Goal: Task Accomplishment & Management: Use online tool/utility

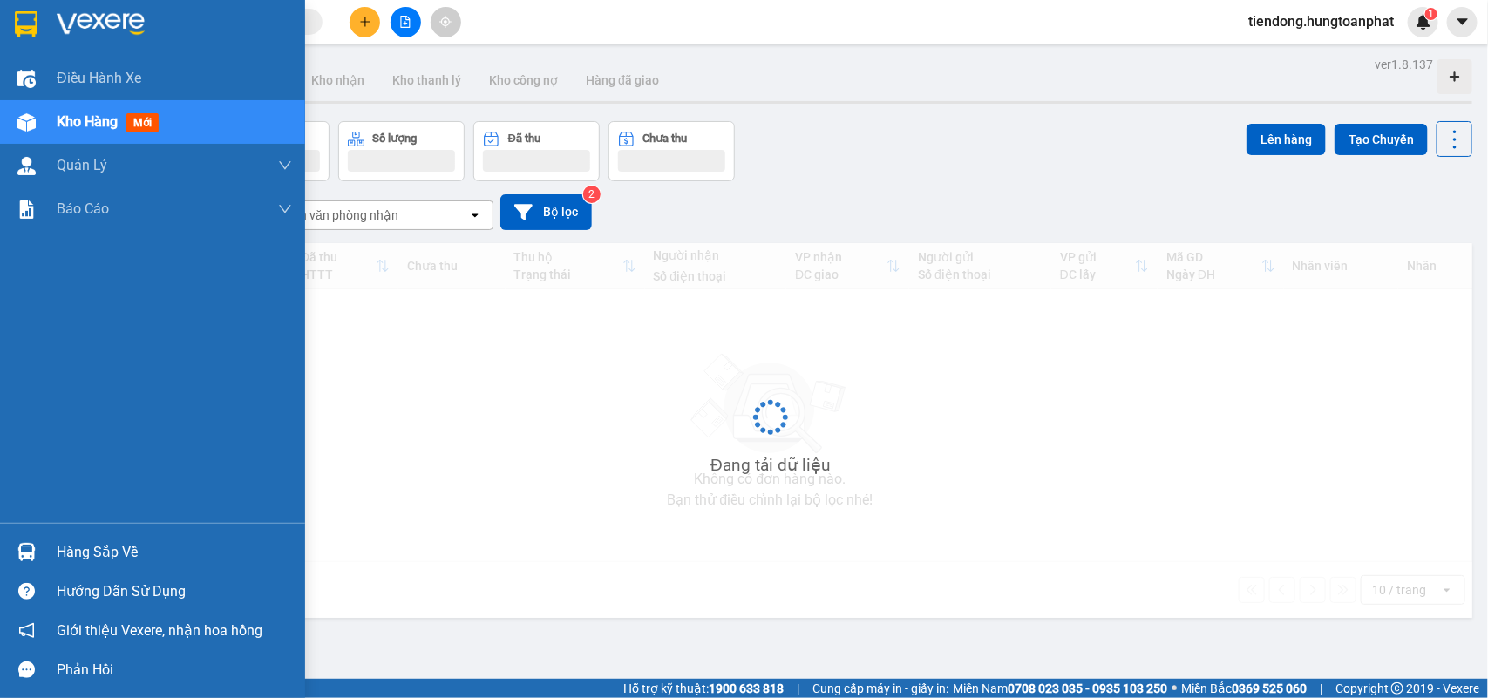
click at [26, 547] on img at bounding box center [26, 552] width 18 height 18
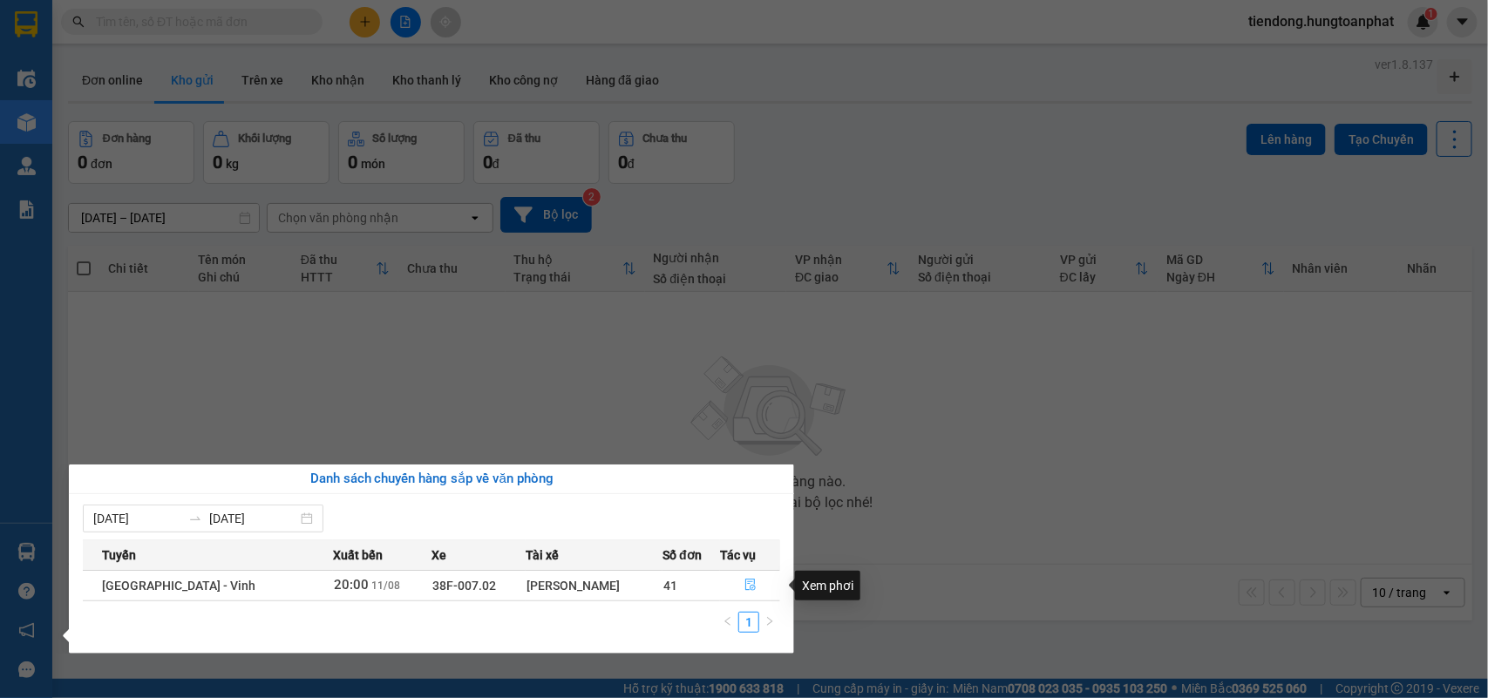
click at [745, 593] on span "file-done" at bounding box center [751, 586] width 12 height 14
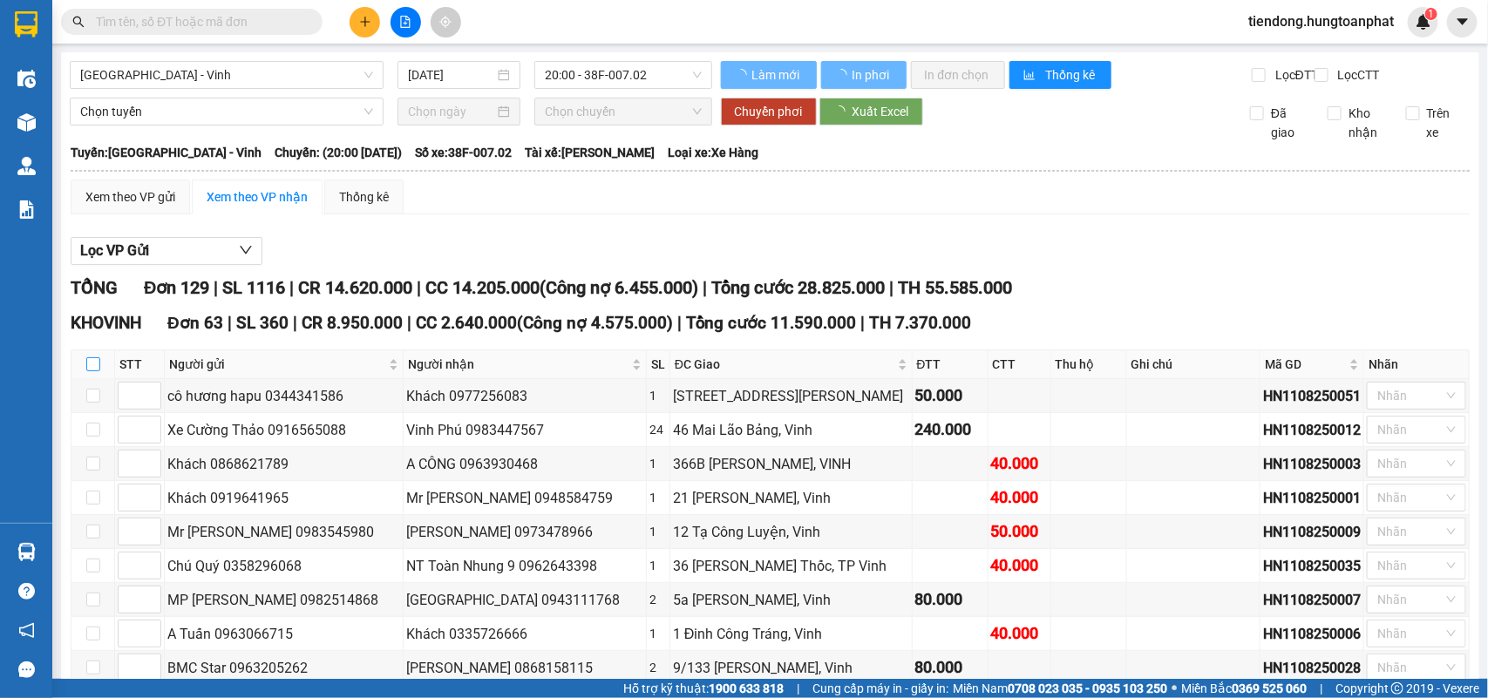
click at [93, 371] on input "checkbox" at bounding box center [93, 364] width 14 height 14
checkbox input "true"
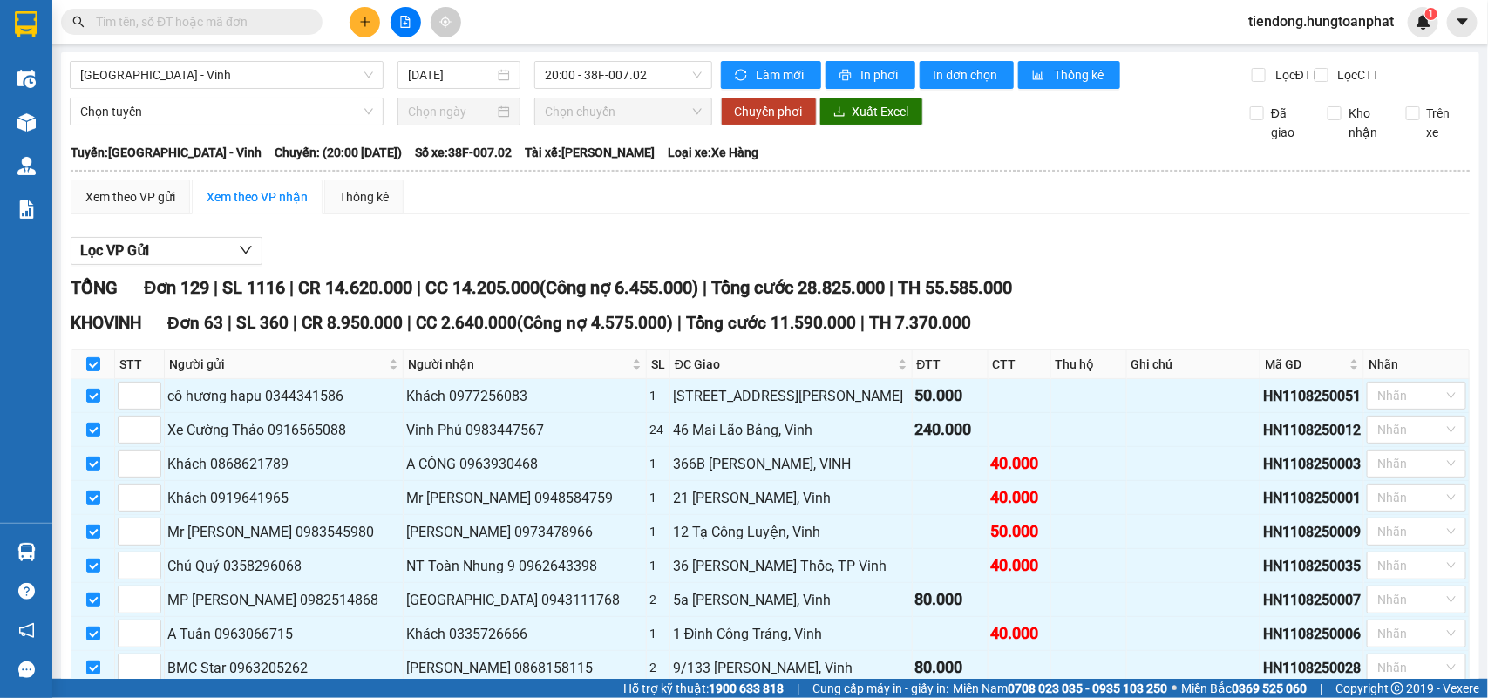
checkbox input "true"
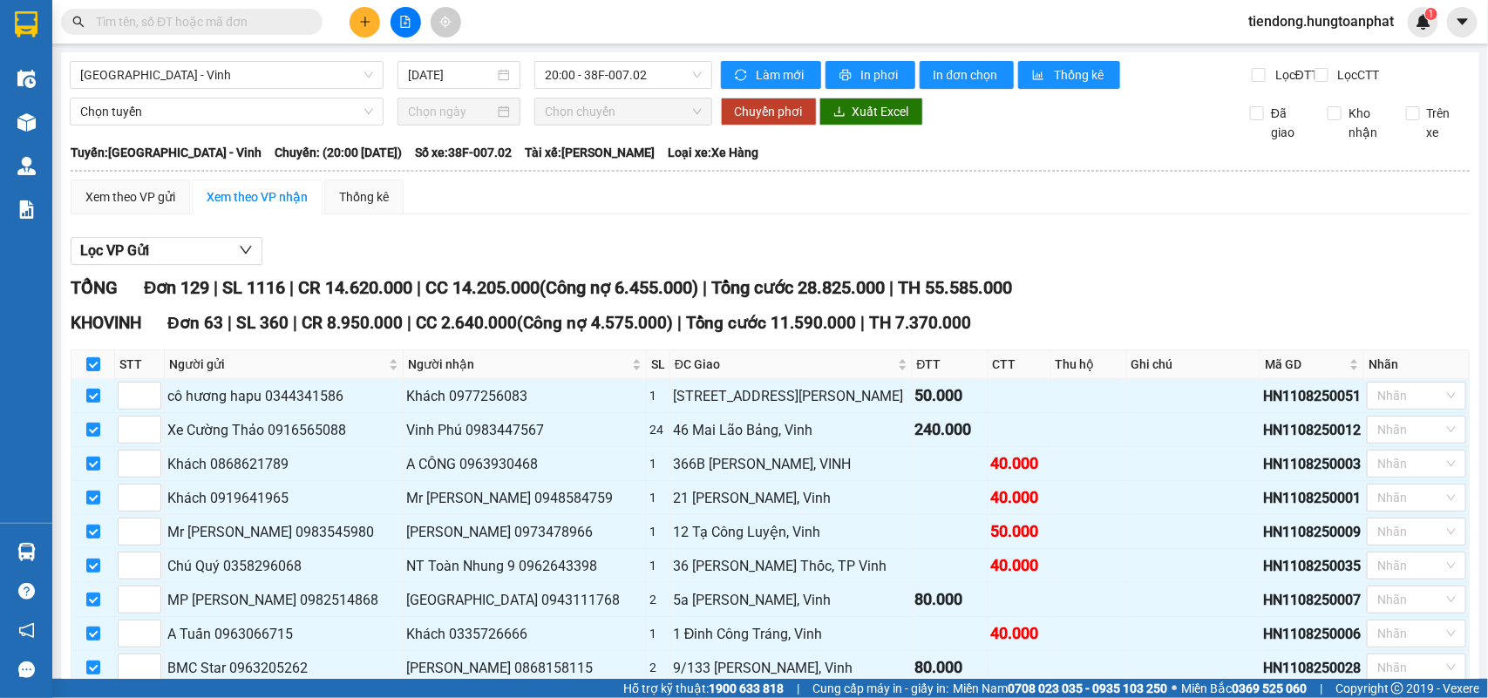
checkbox input "true"
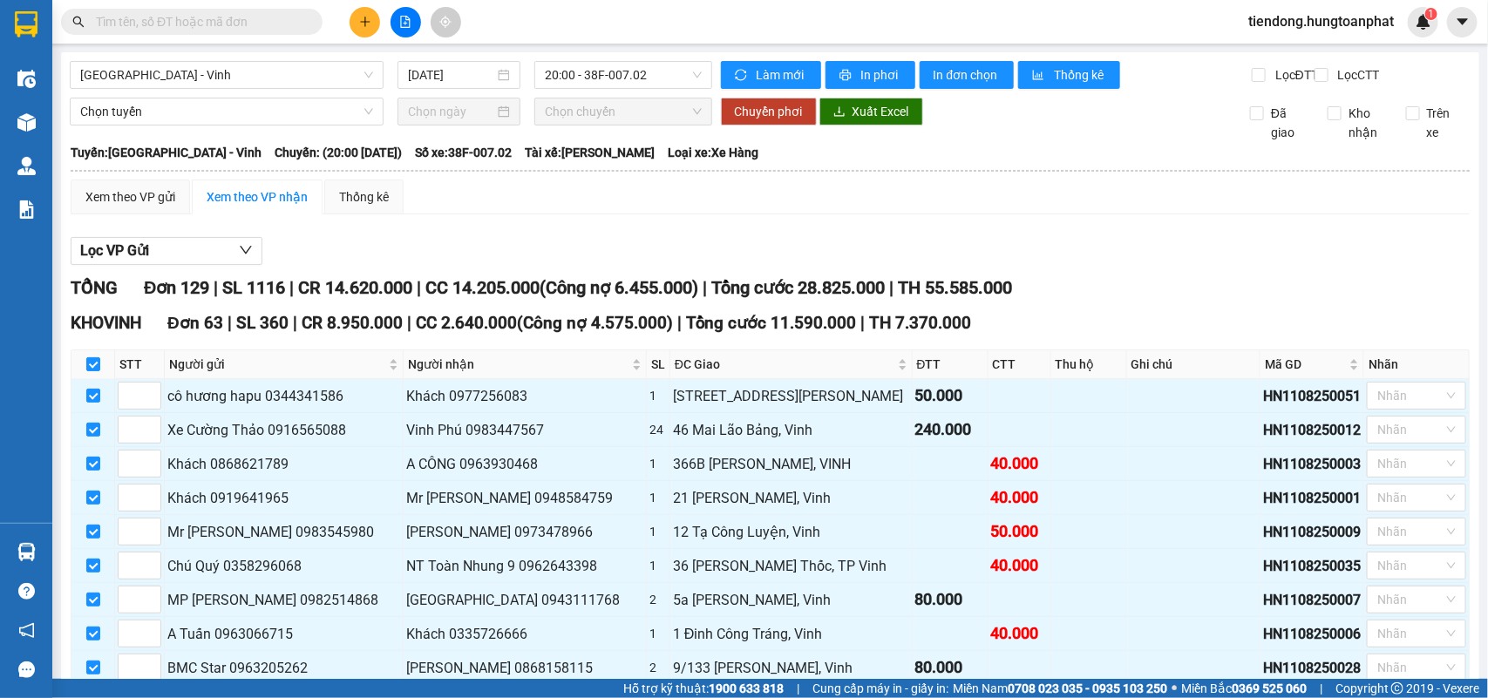
checkbox input "true"
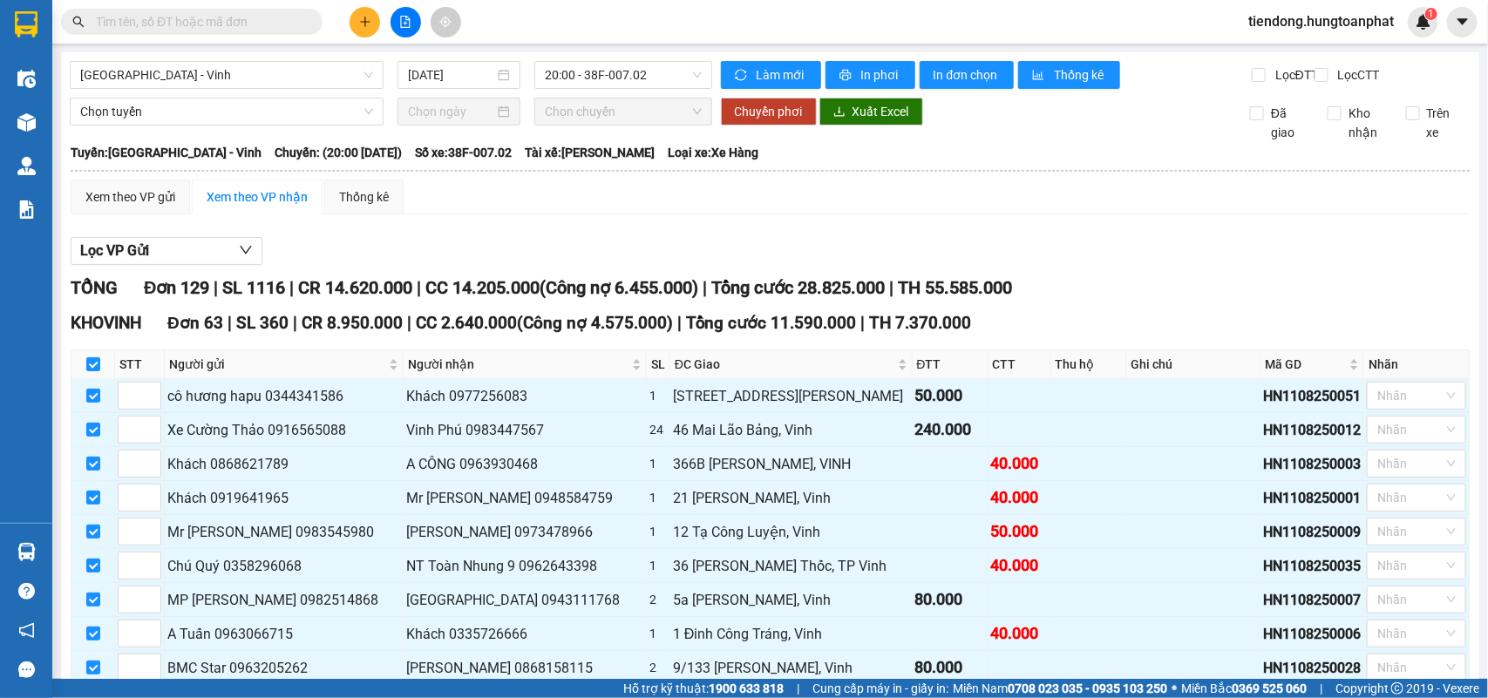
checkbox input "true"
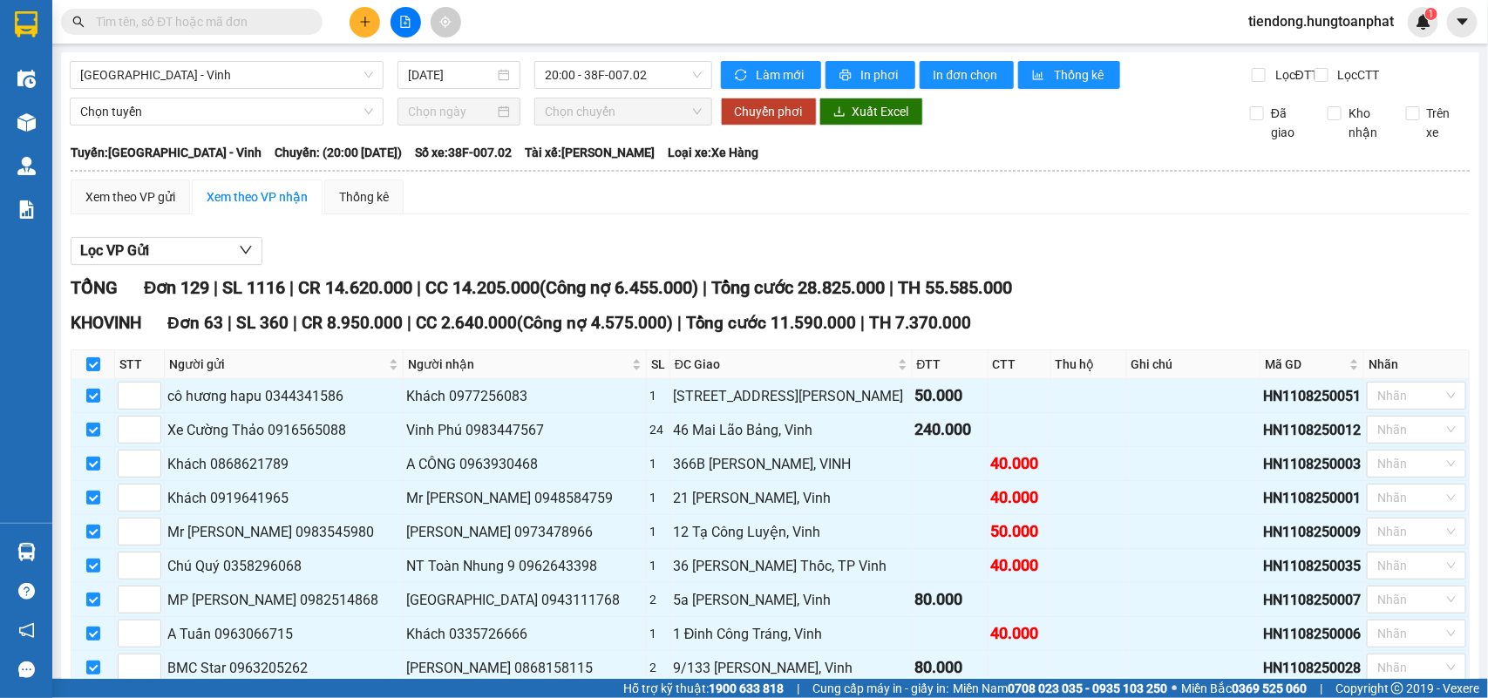
checkbox input "true"
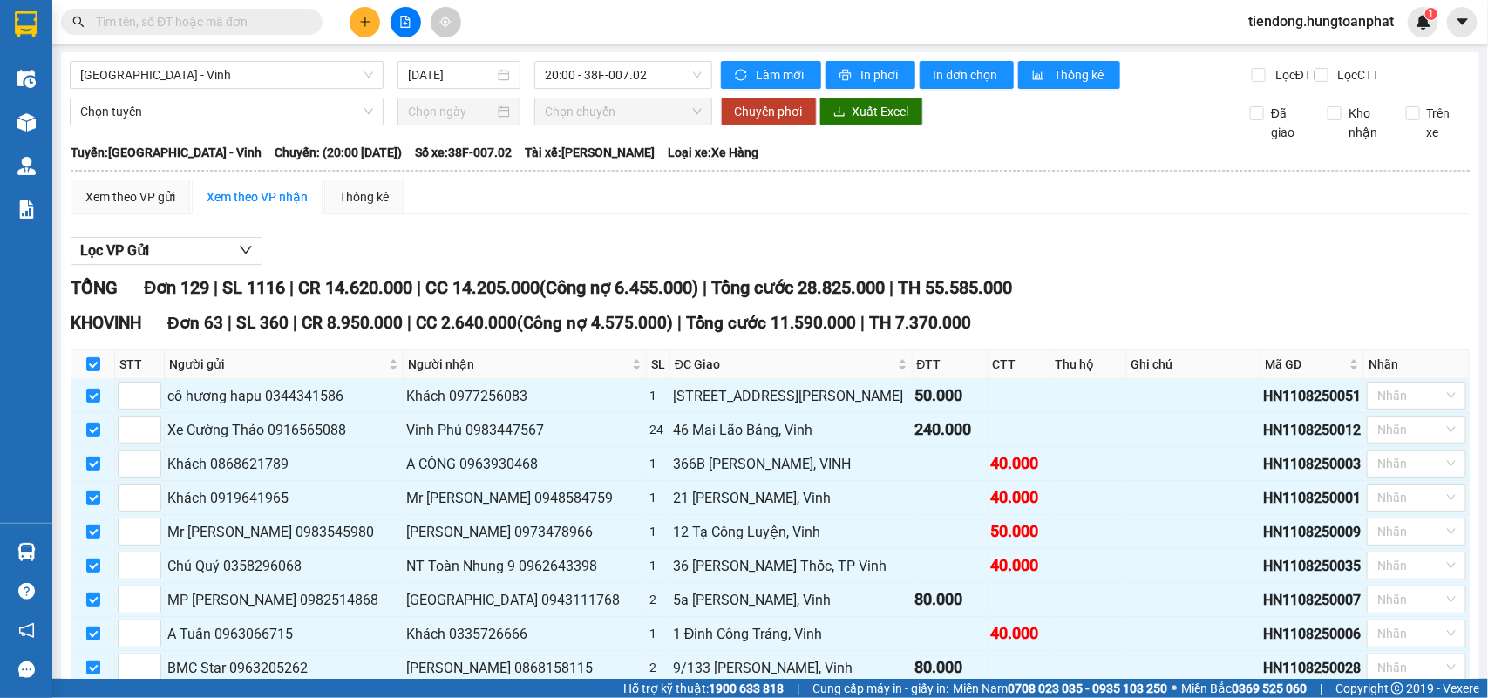
checkbox input "true"
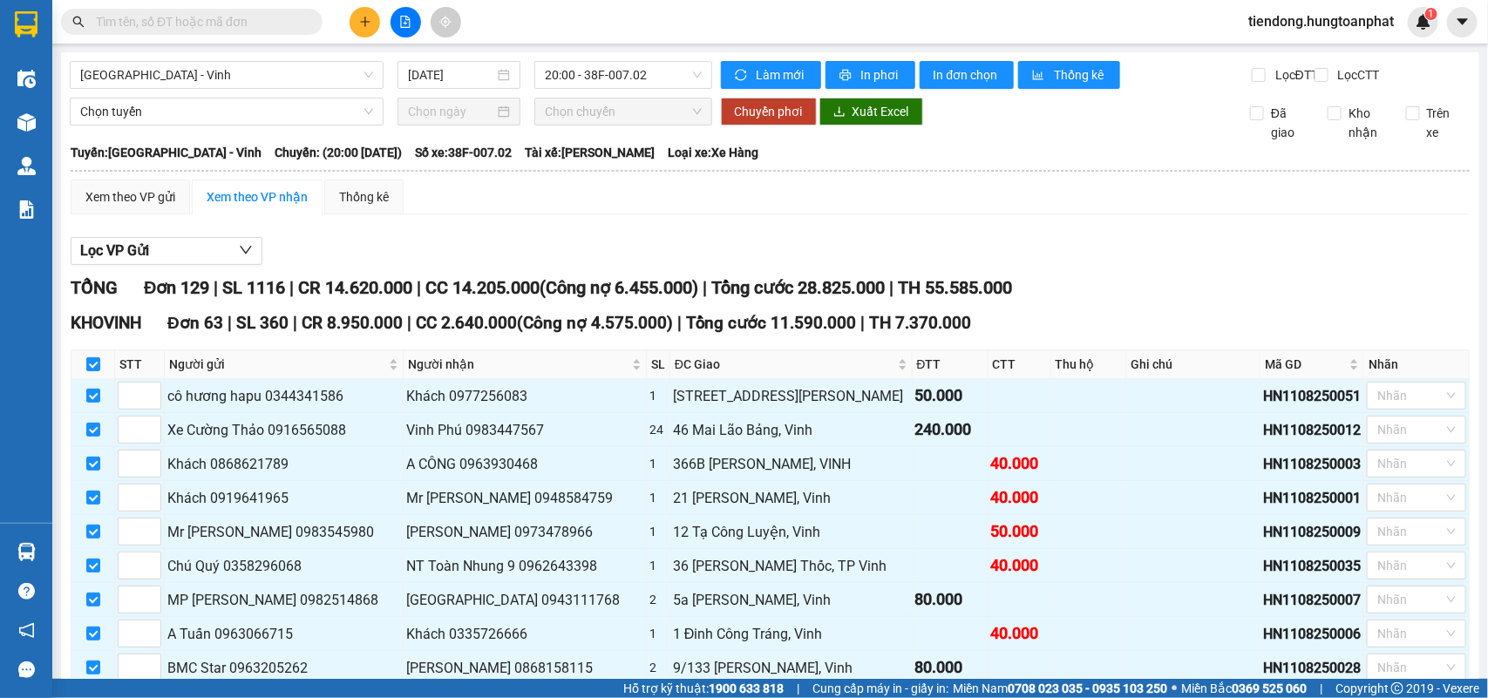
checkbox input "true"
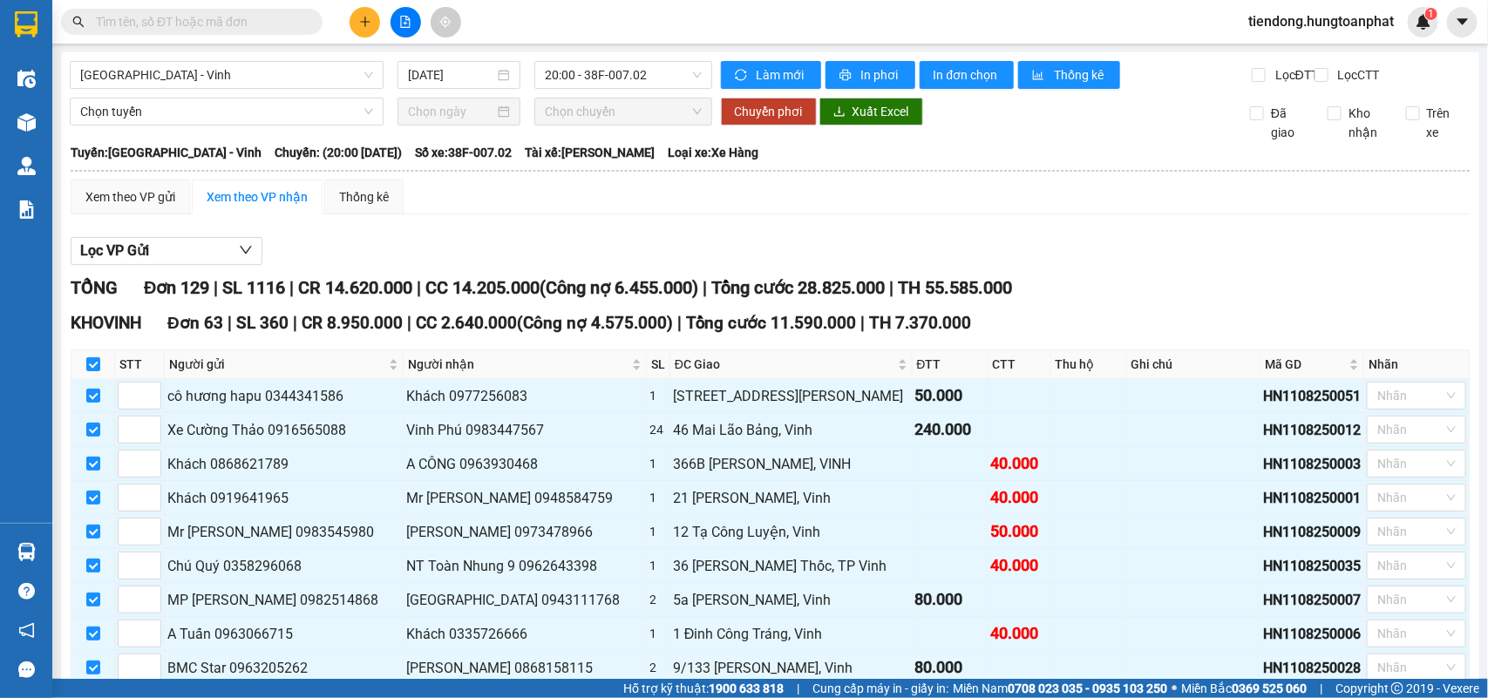
checkbox input "true"
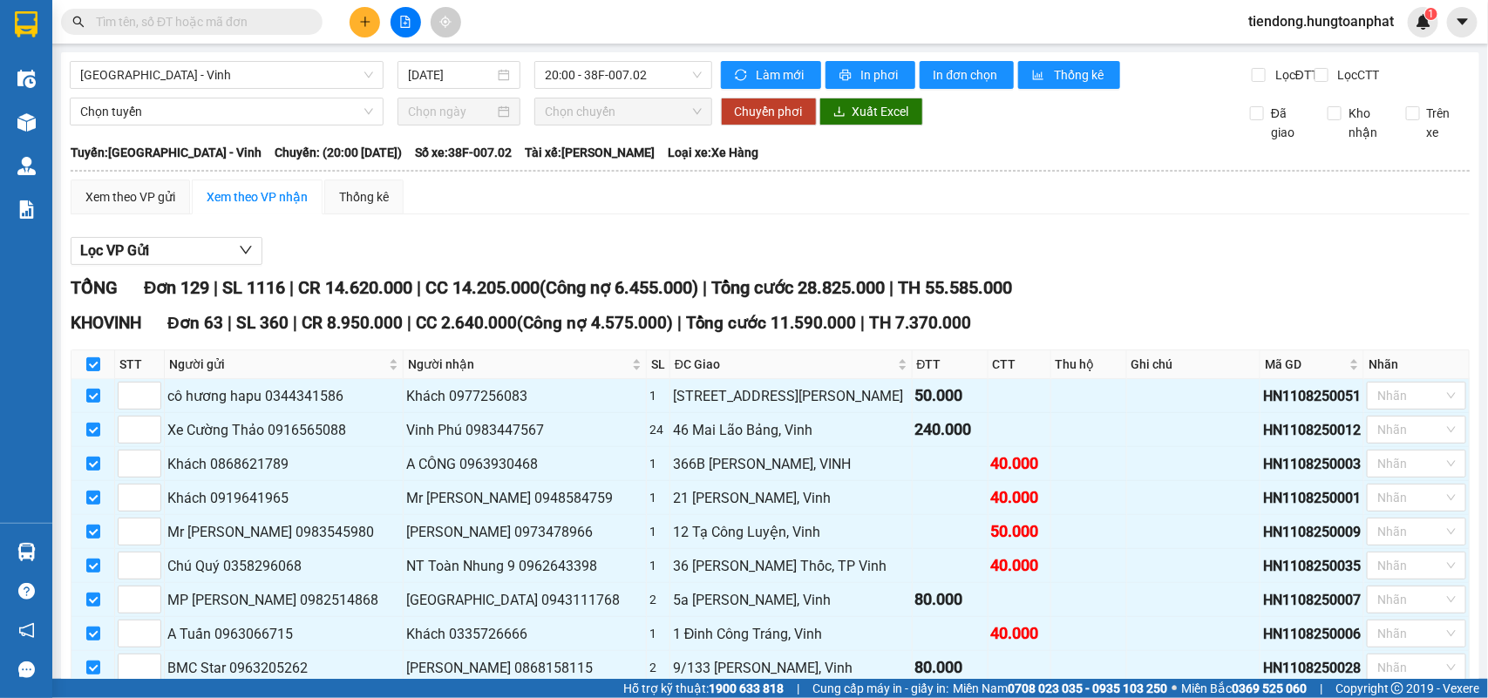
checkbox input "true"
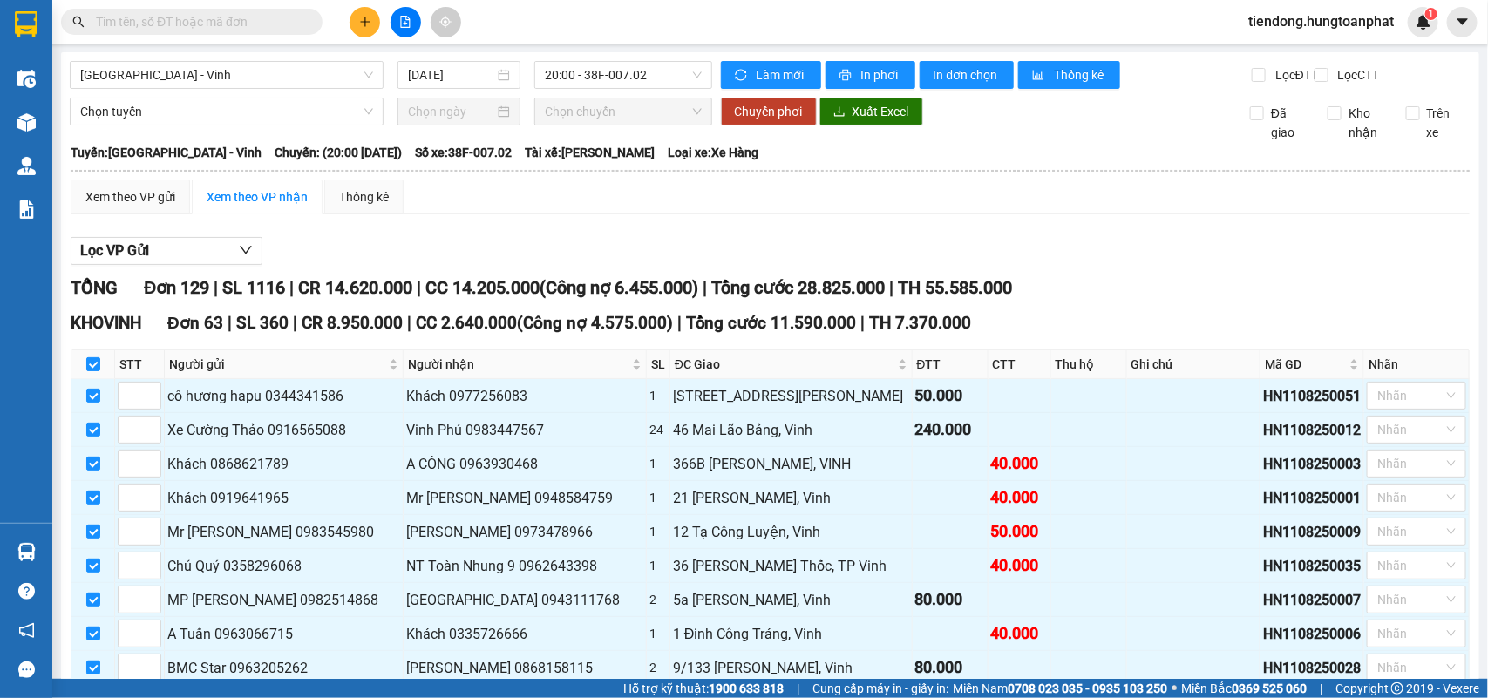
checkbox input "true"
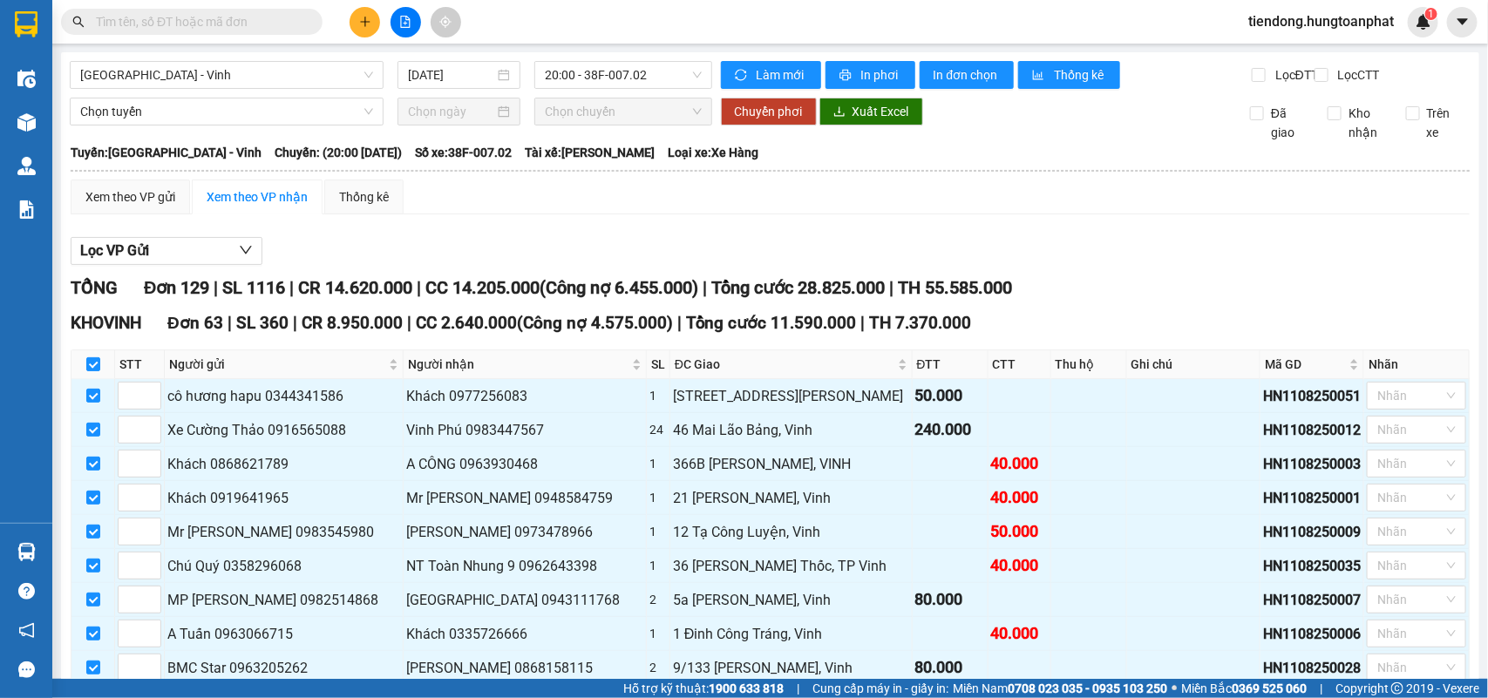
checkbox input "true"
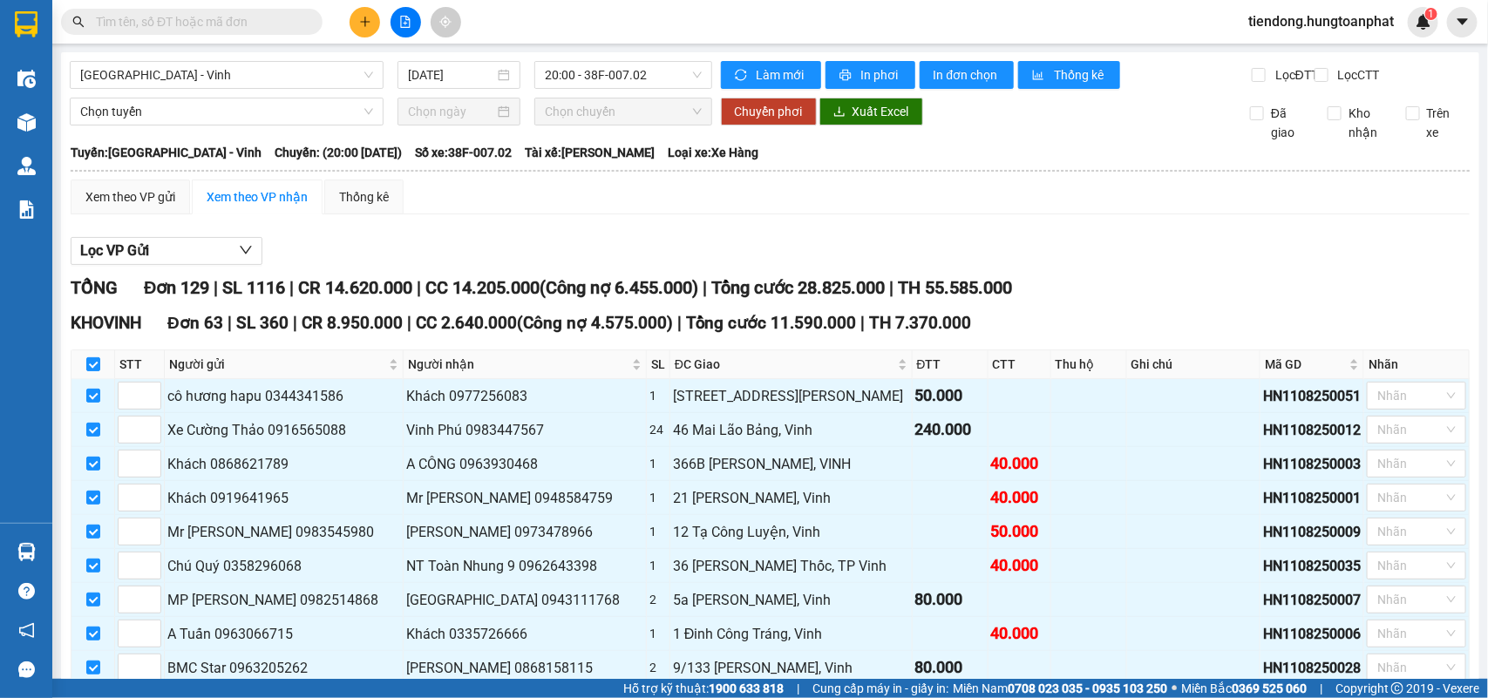
checkbox input "true"
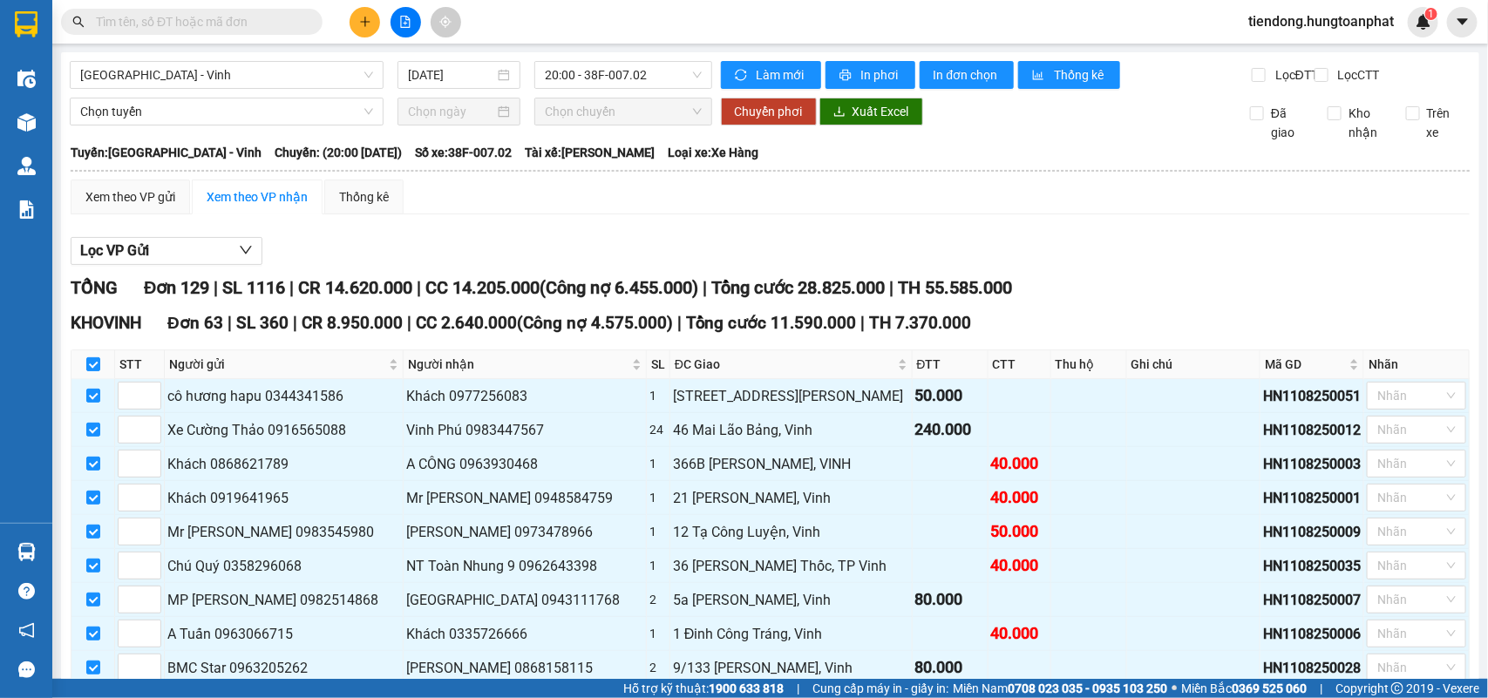
checkbox input "true"
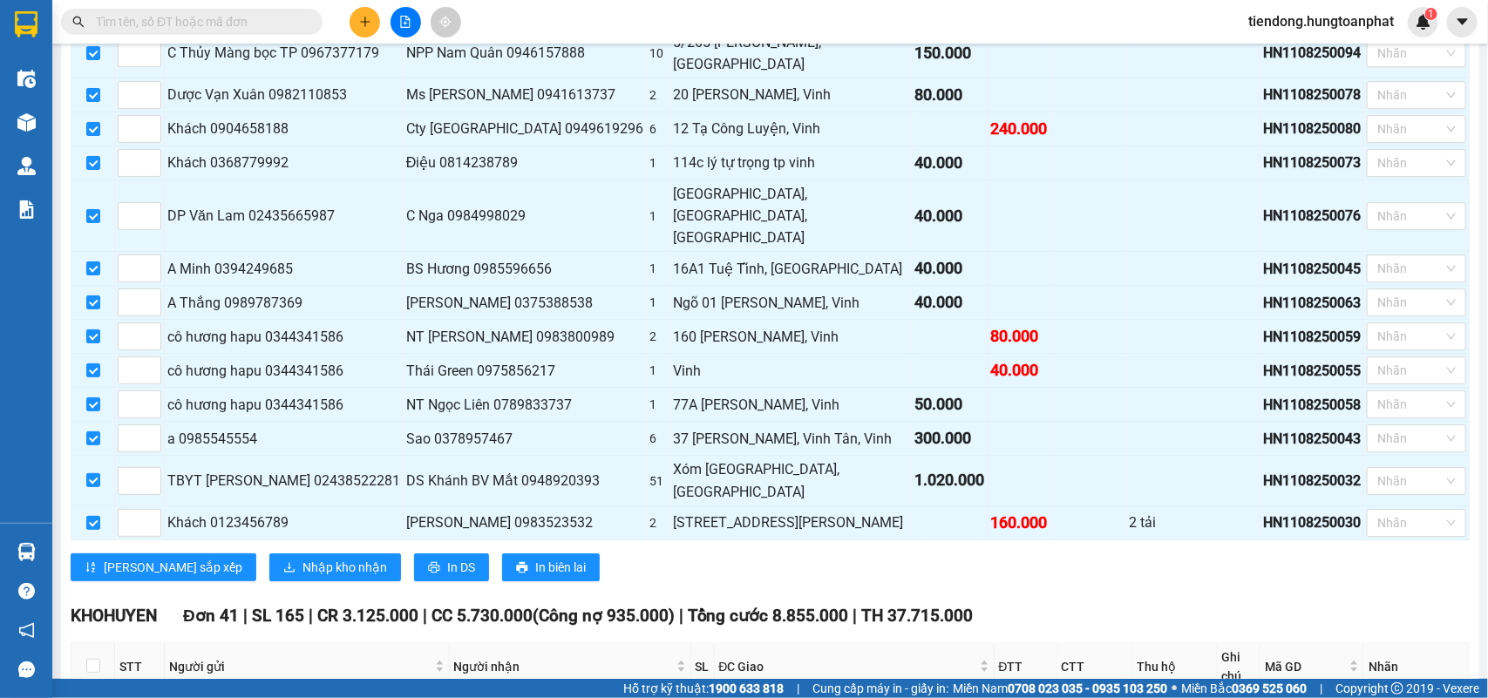
scroll to position [2273, 0]
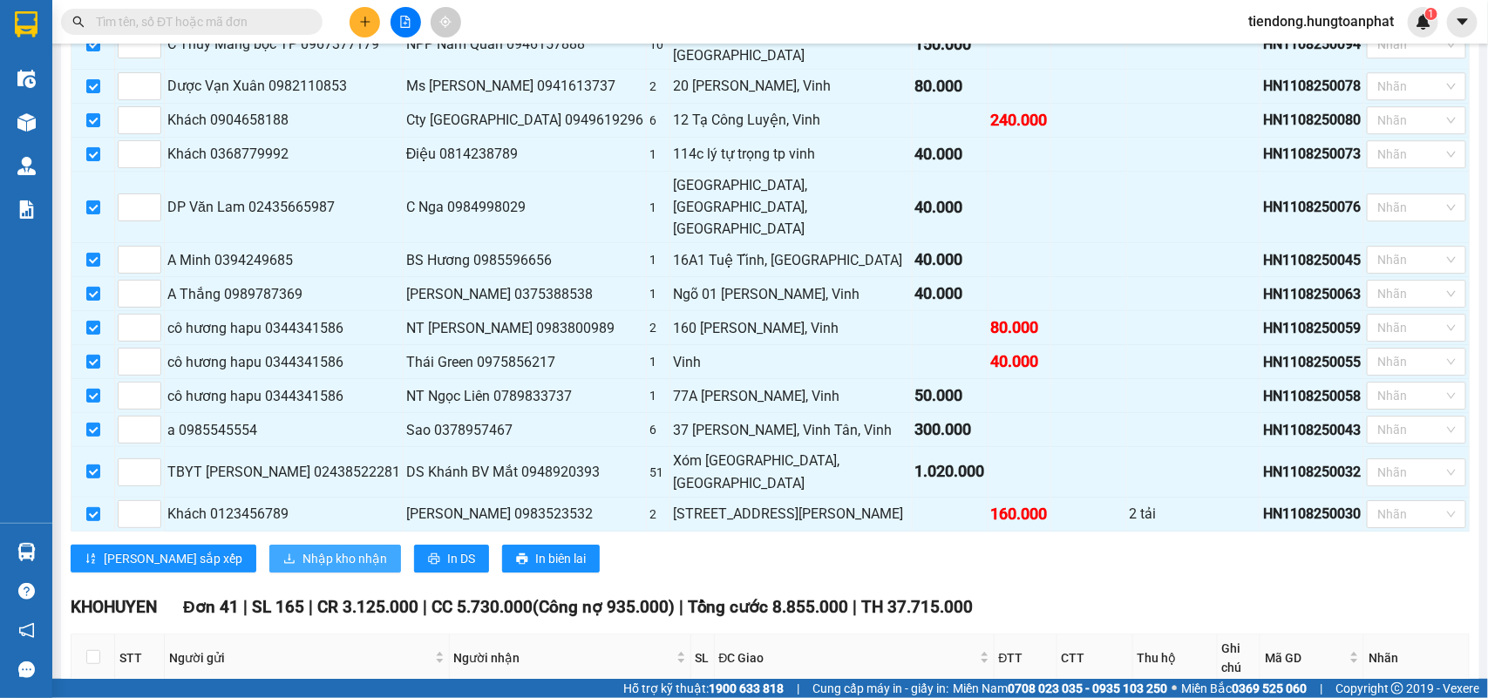
click at [303, 549] on span "Nhập kho nhận" at bounding box center [345, 558] width 85 height 19
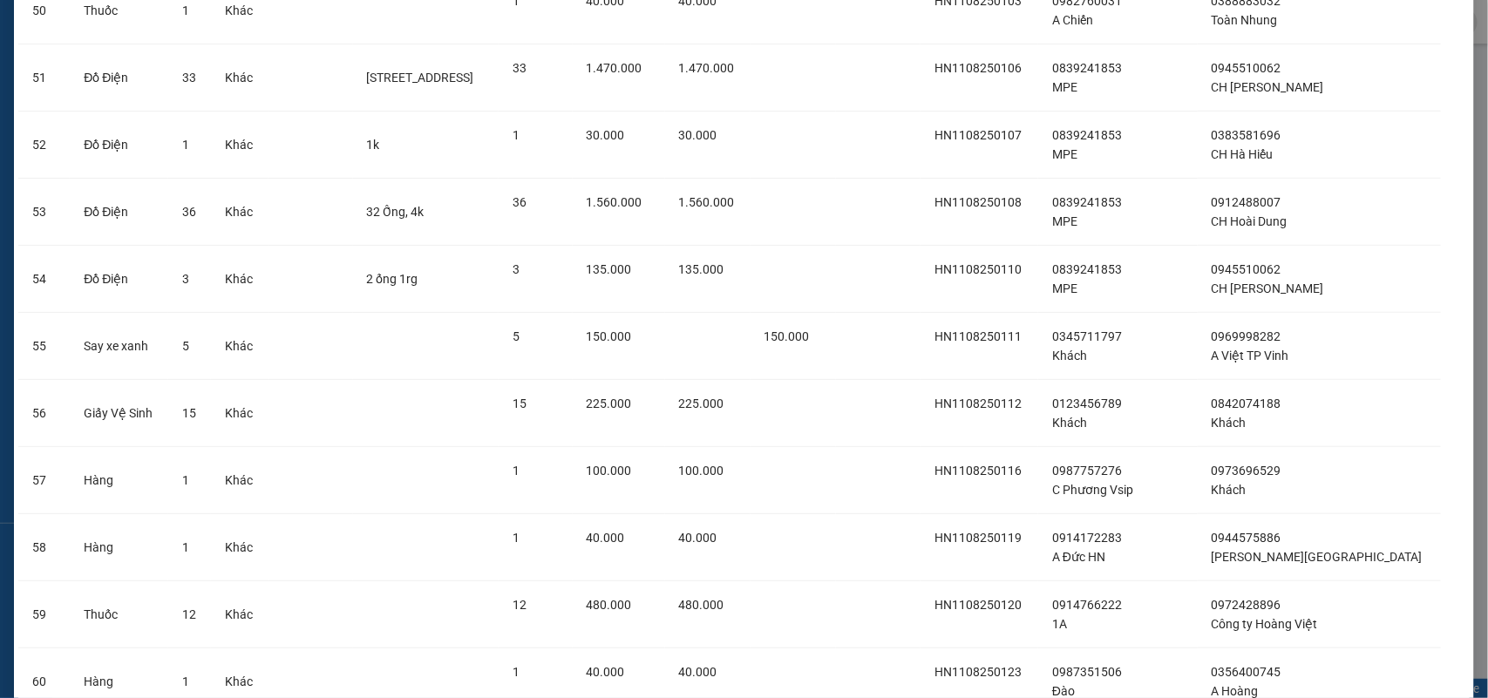
scroll to position [3817, 0]
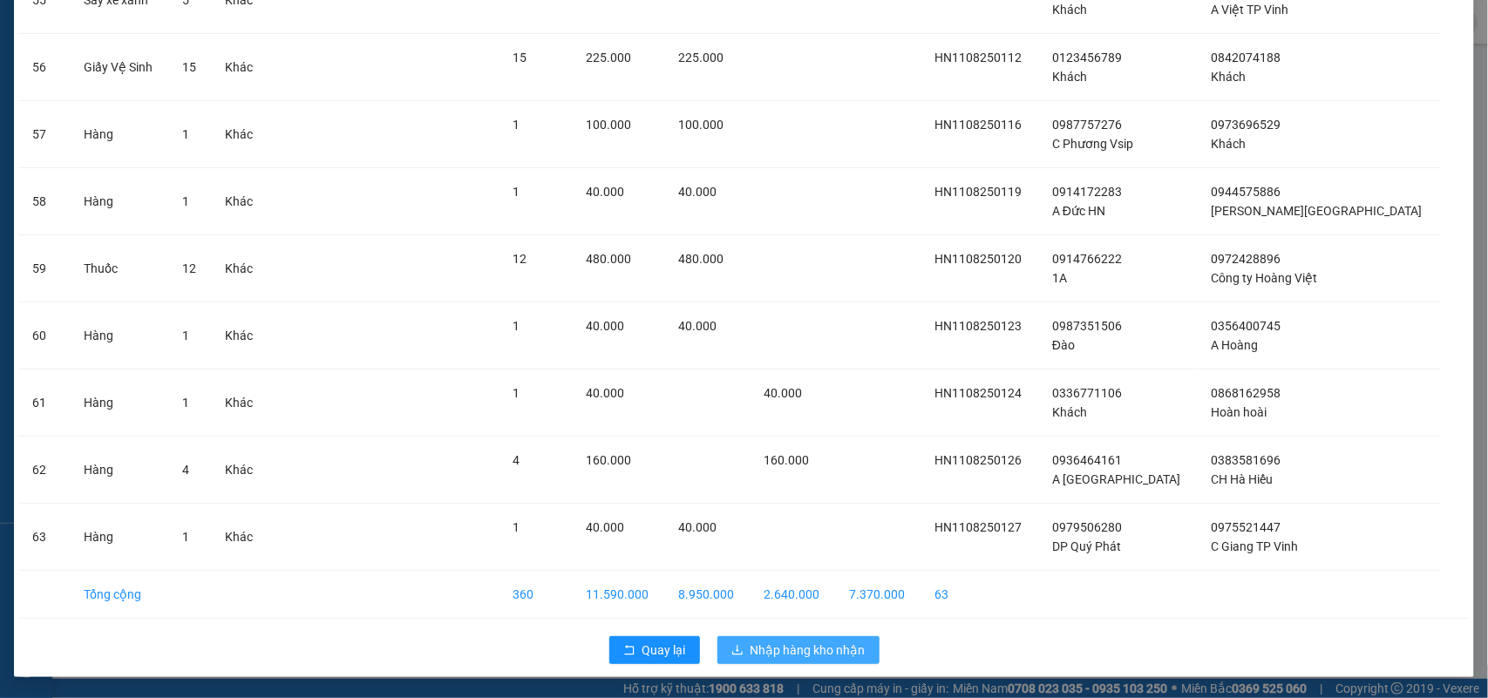
click at [811, 643] on span "Nhập hàng kho nhận" at bounding box center [808, 650] width 115 height 19
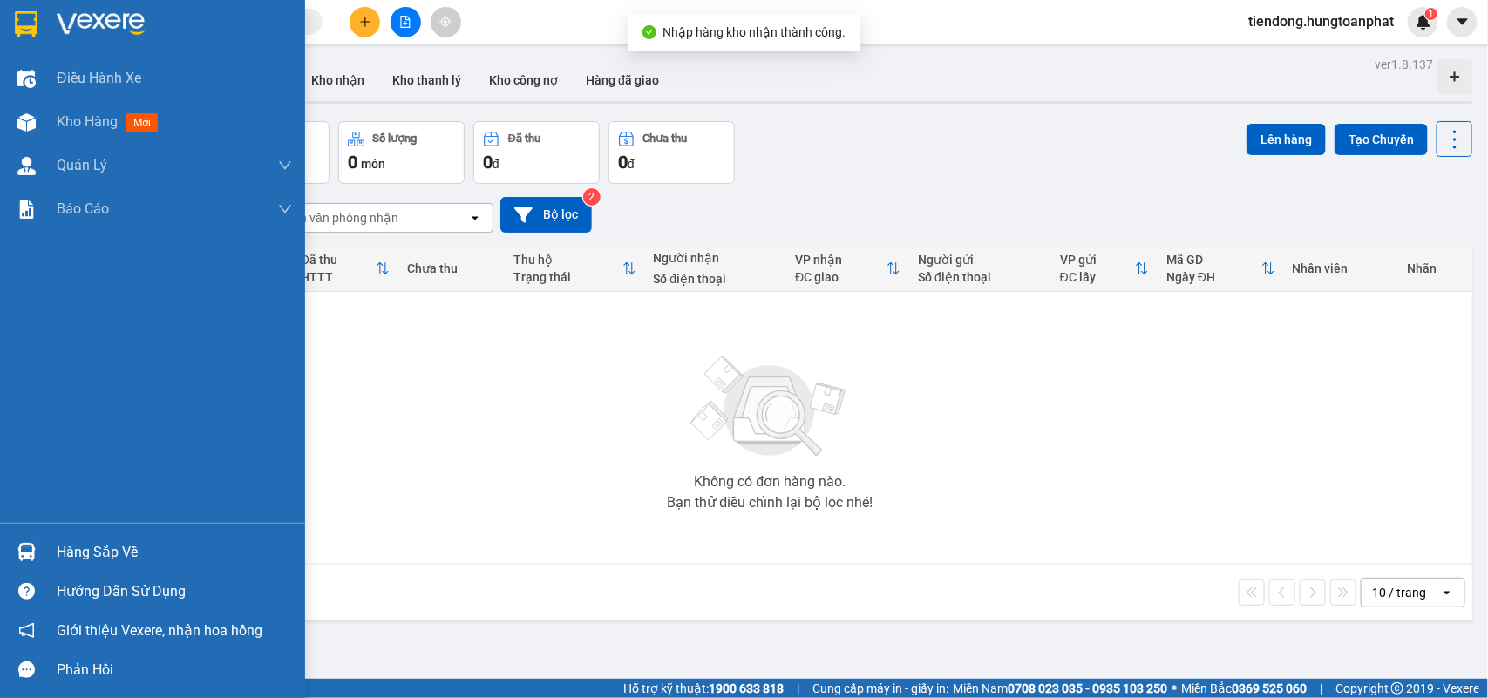
click at [35, 538] on div at bounding box center [26, 552] width 31 height 31
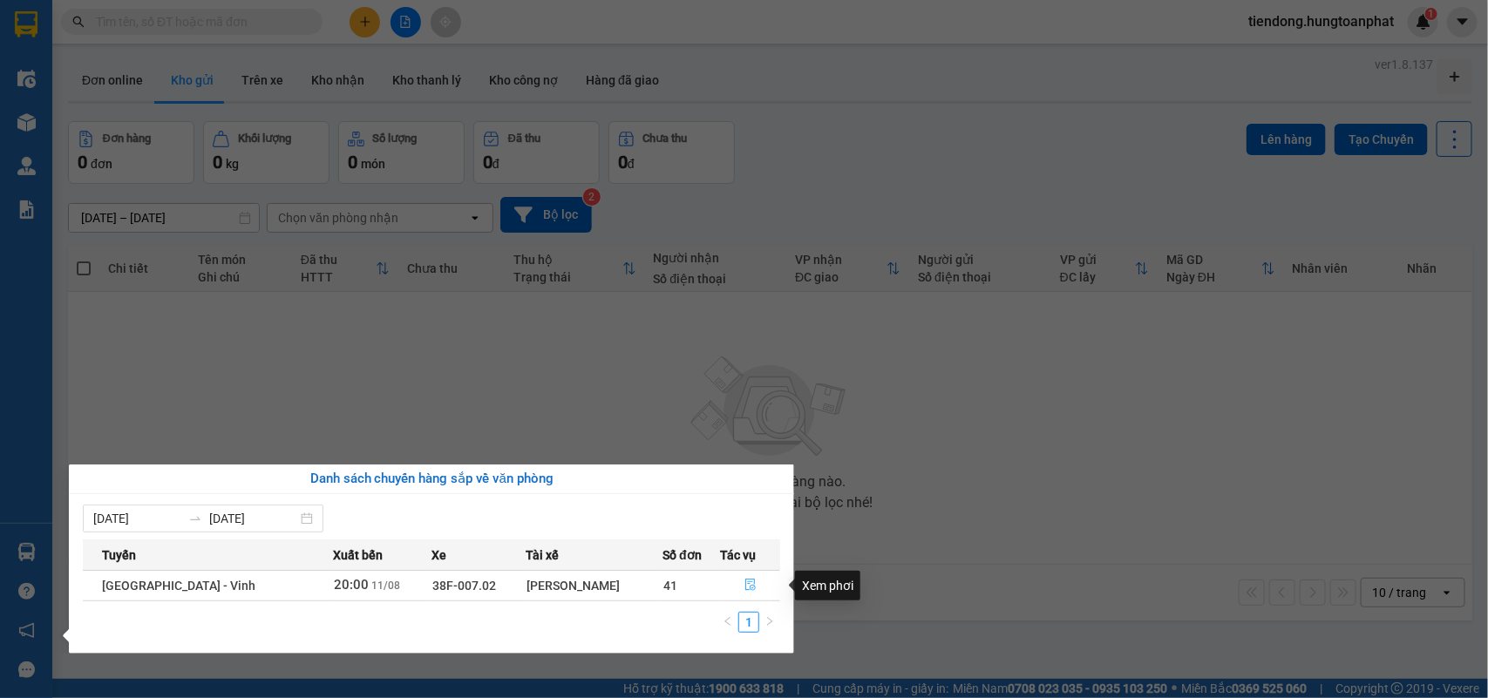
click at [744, 578] on button "button" at bounding box center [750, 586] width 58 height 28
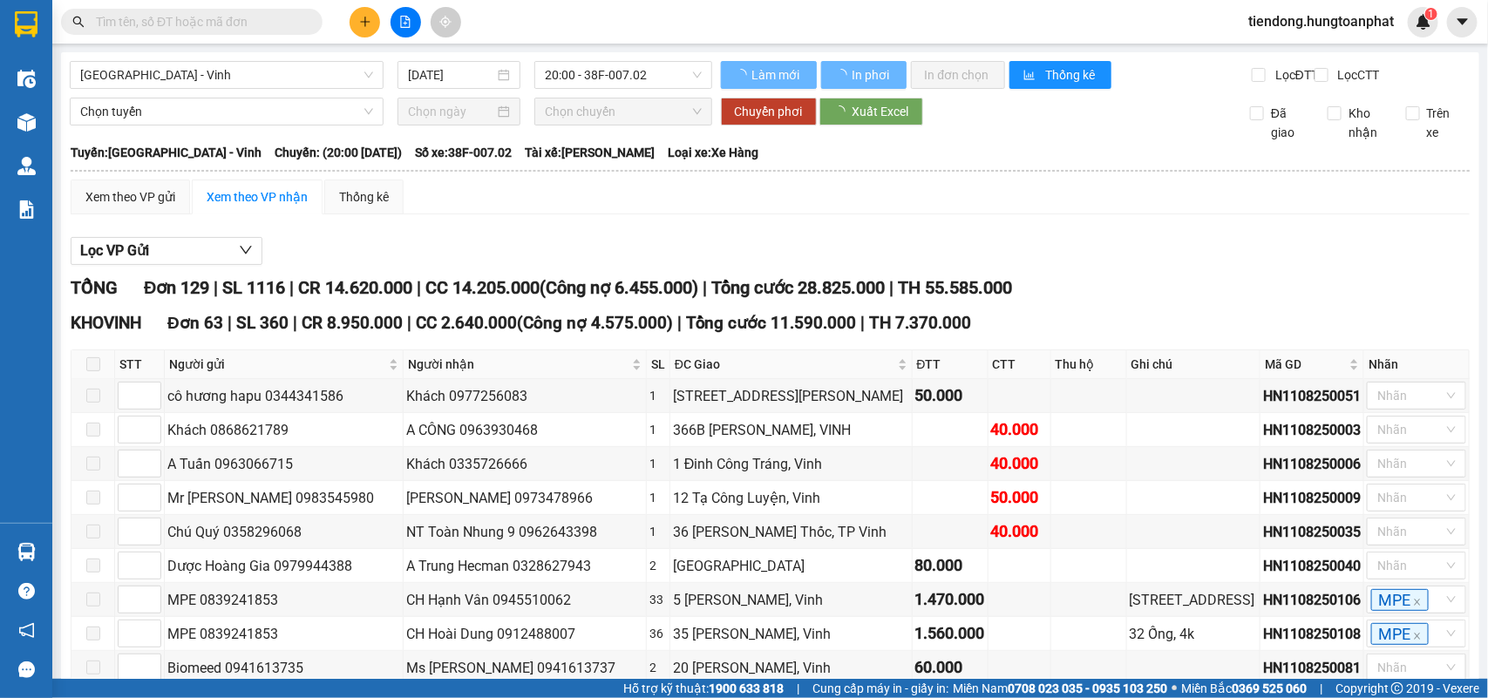
click at [92, 371] on span at bounding box center [93, 364] width 14 height 14
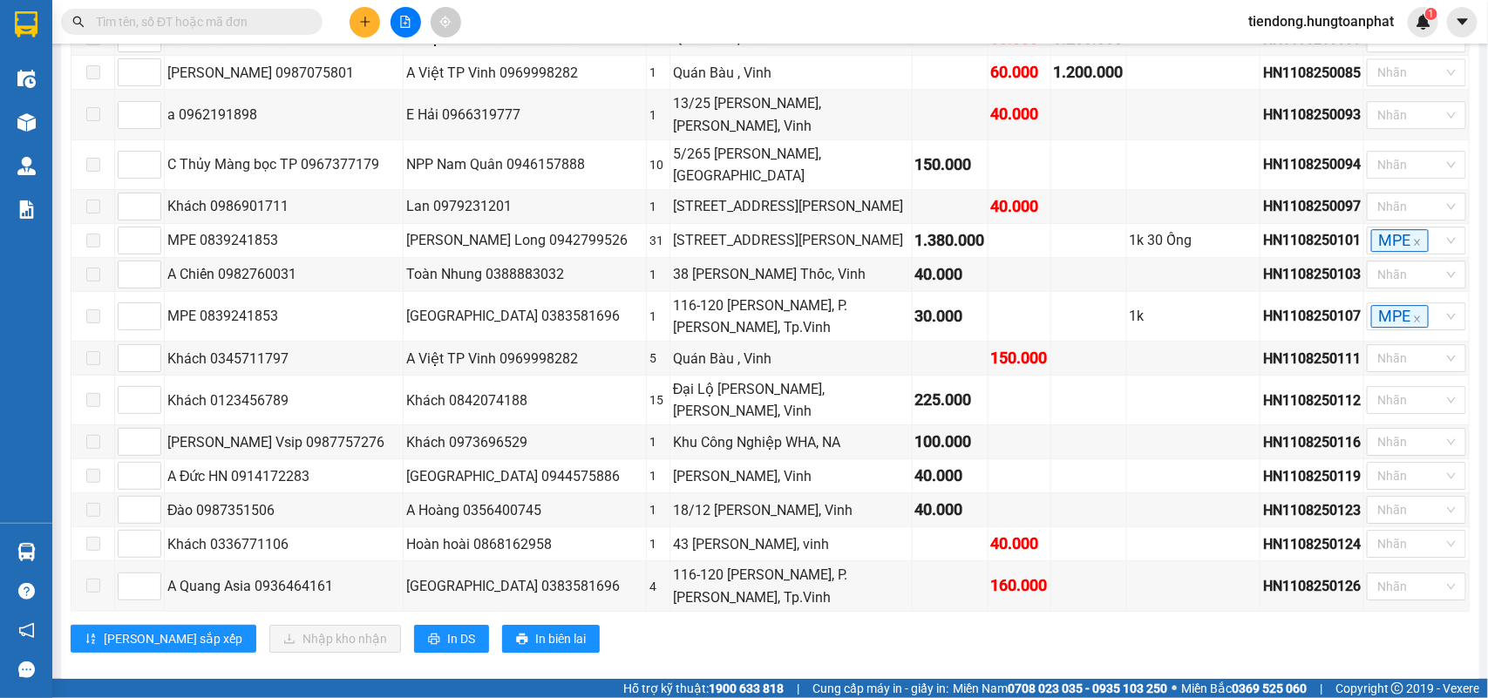
scroll to position [2328, 0]
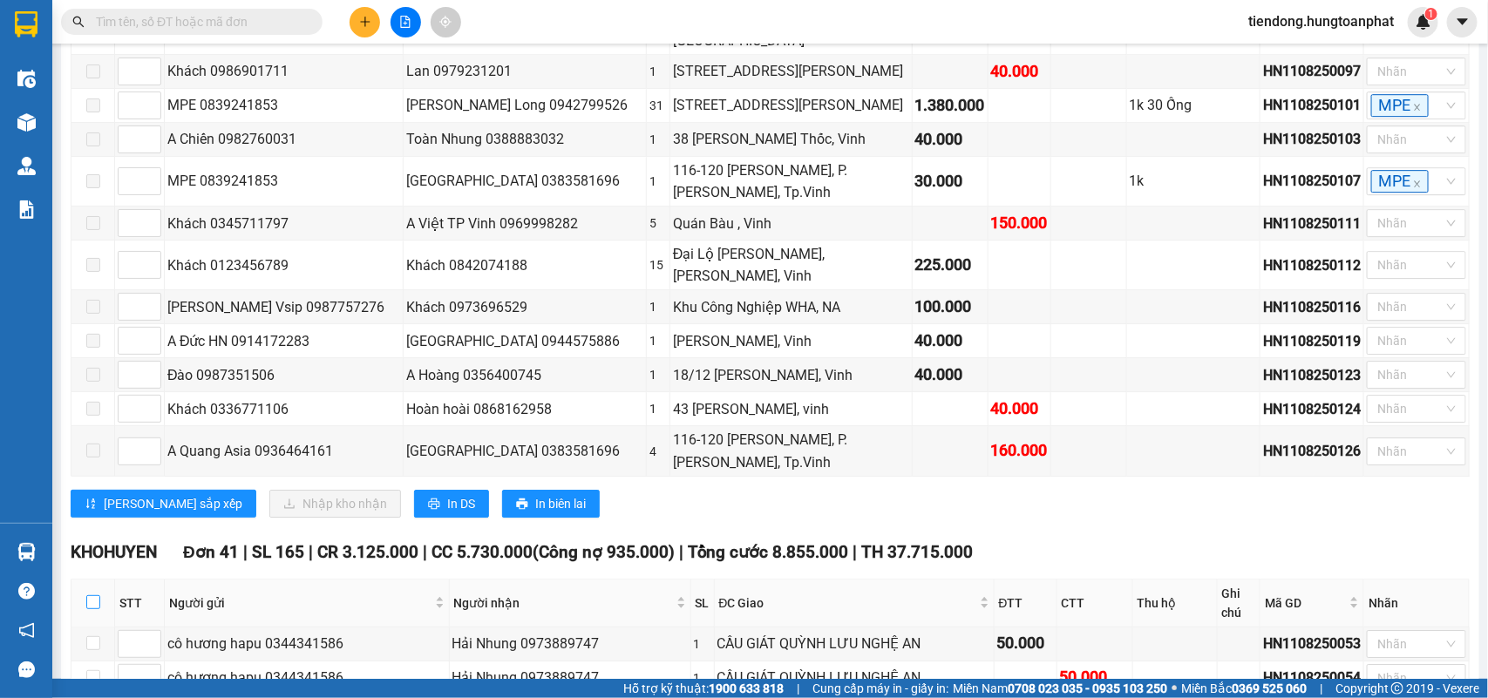
click at [94, 595] on input "checkbox" at bounding box center [93, 602] width 14 height 14
checkbox input "true"
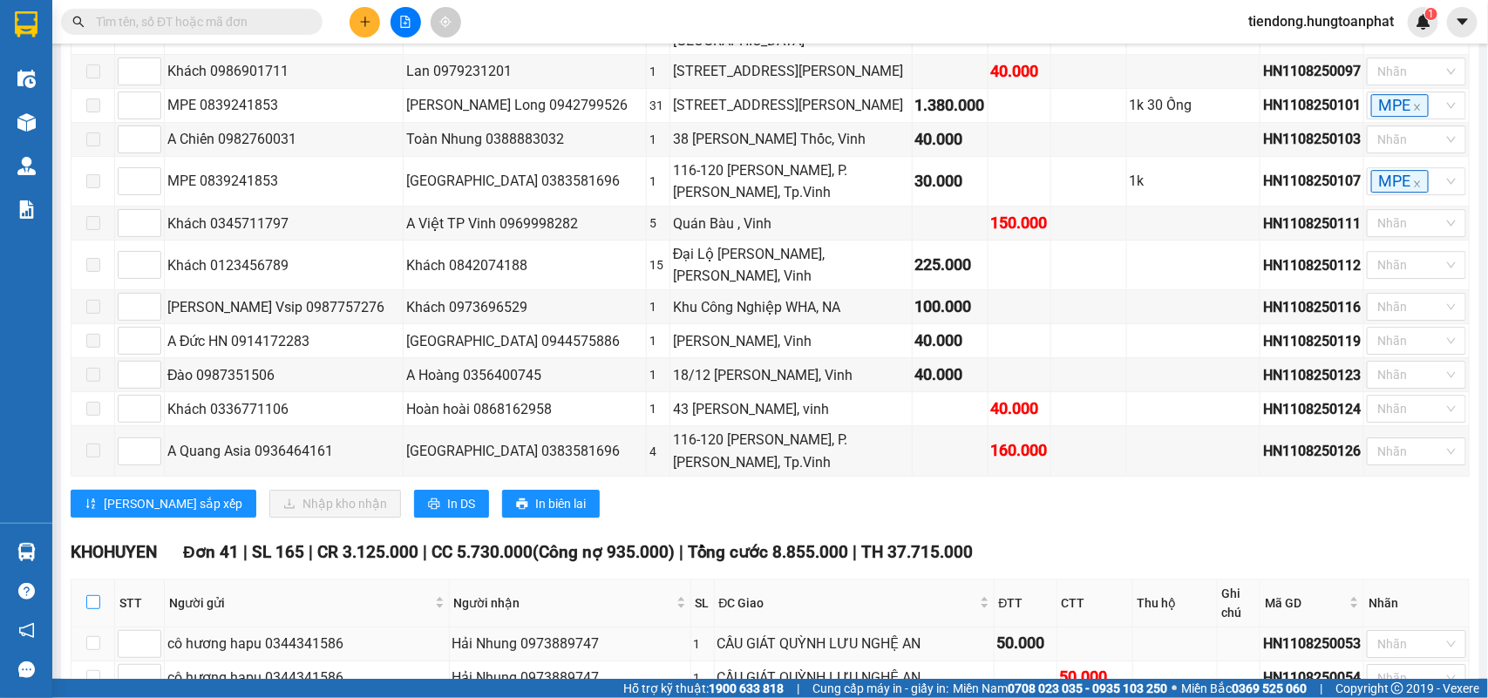
checkbox input "true"
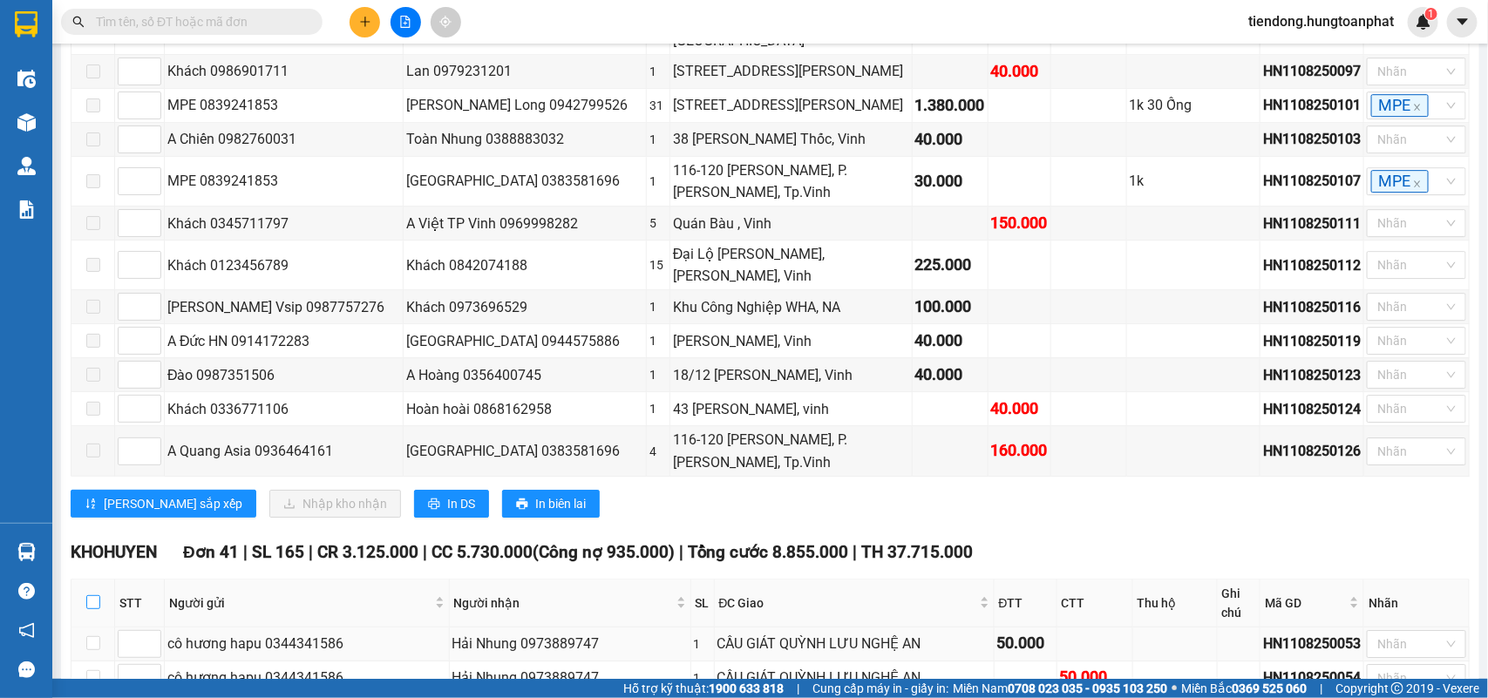
checkbox input "true"
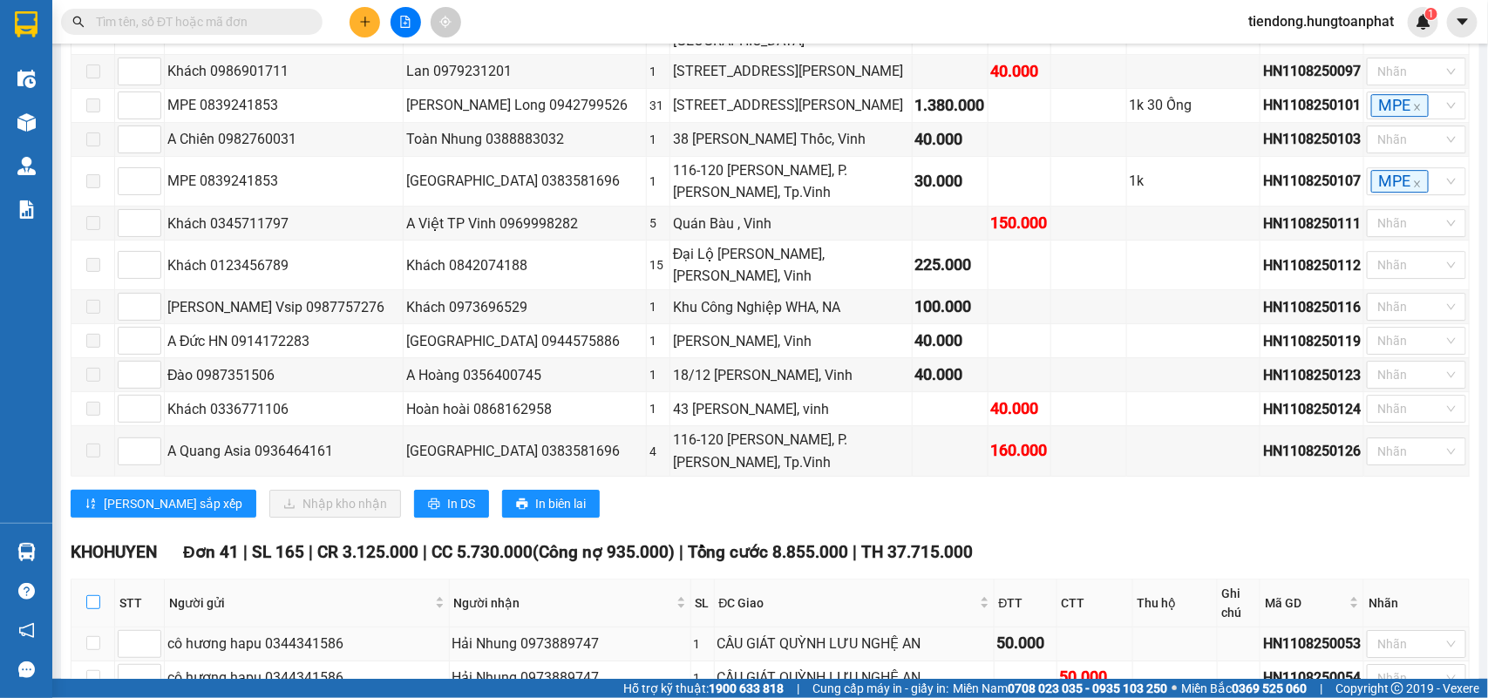
checkbox input "true"
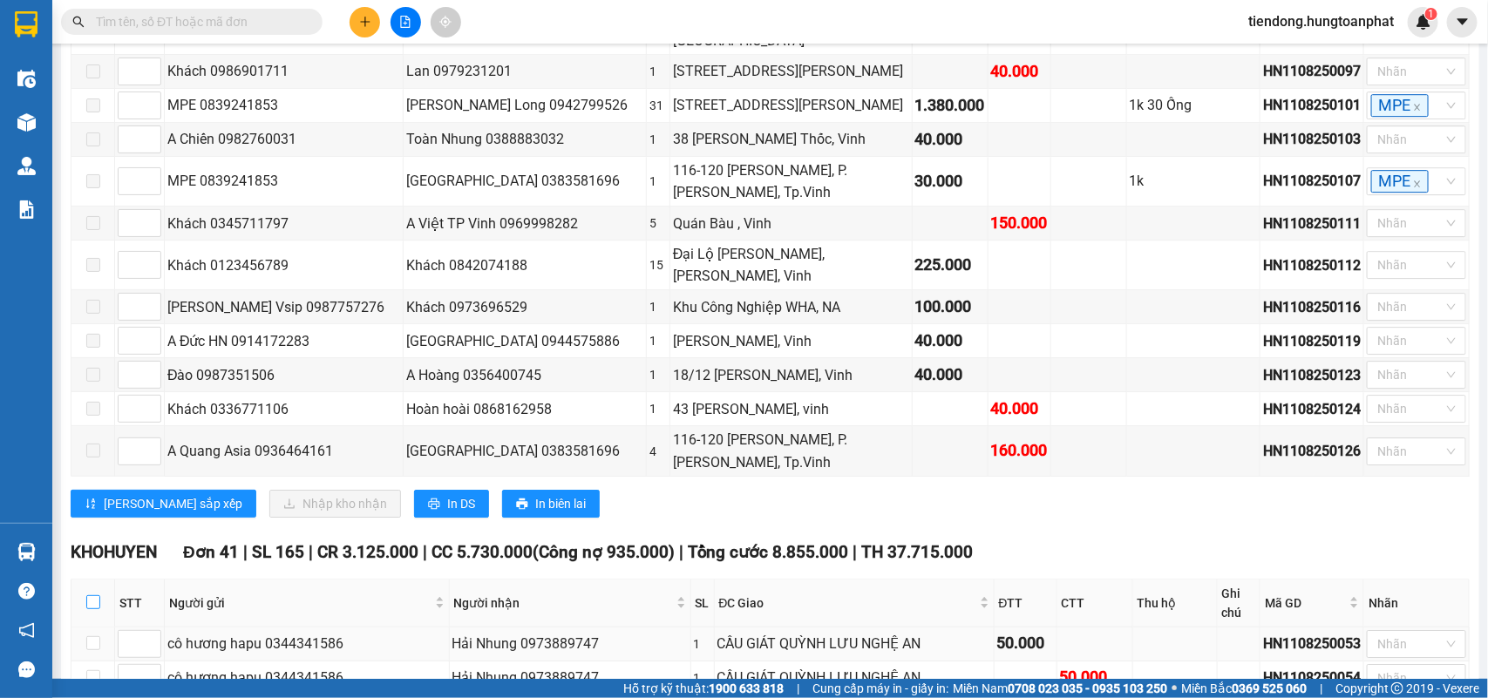
checkbox input "true"
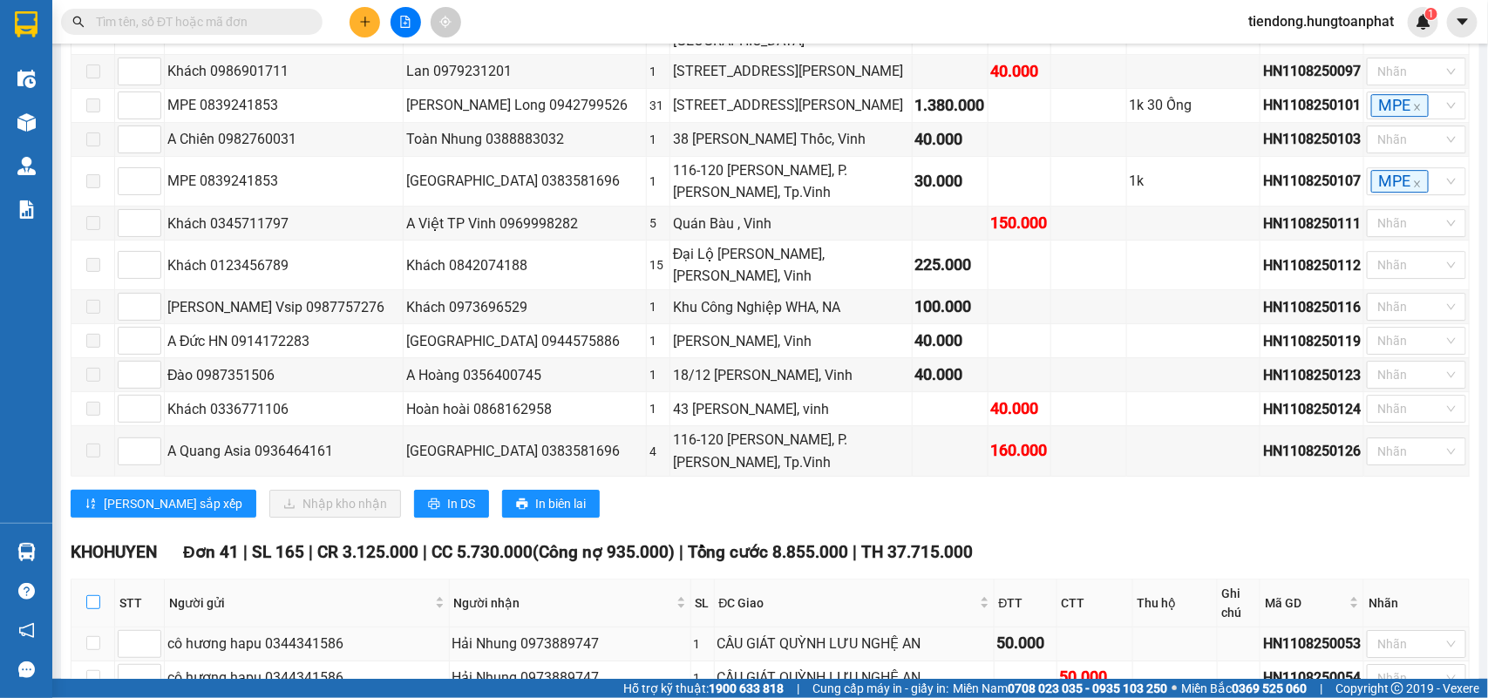
checkbox input "true"
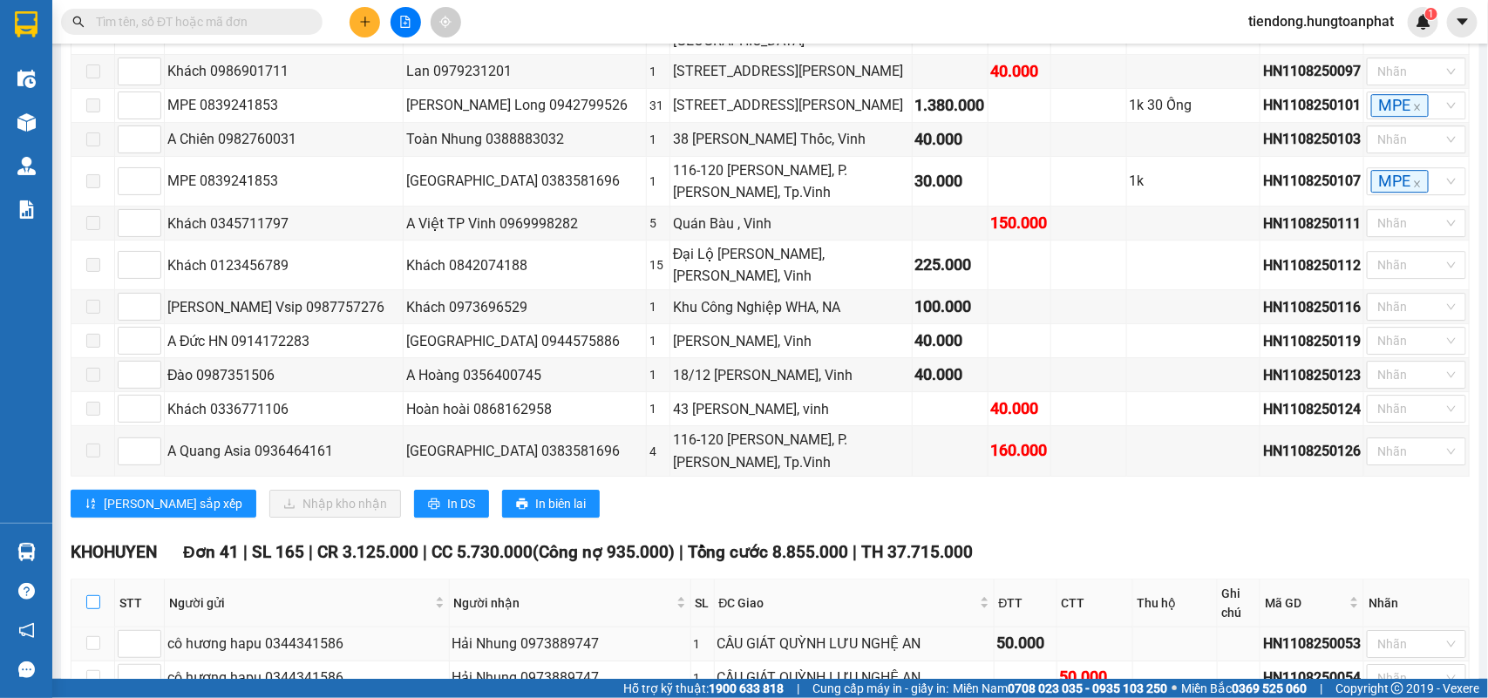
checkbox input "true"
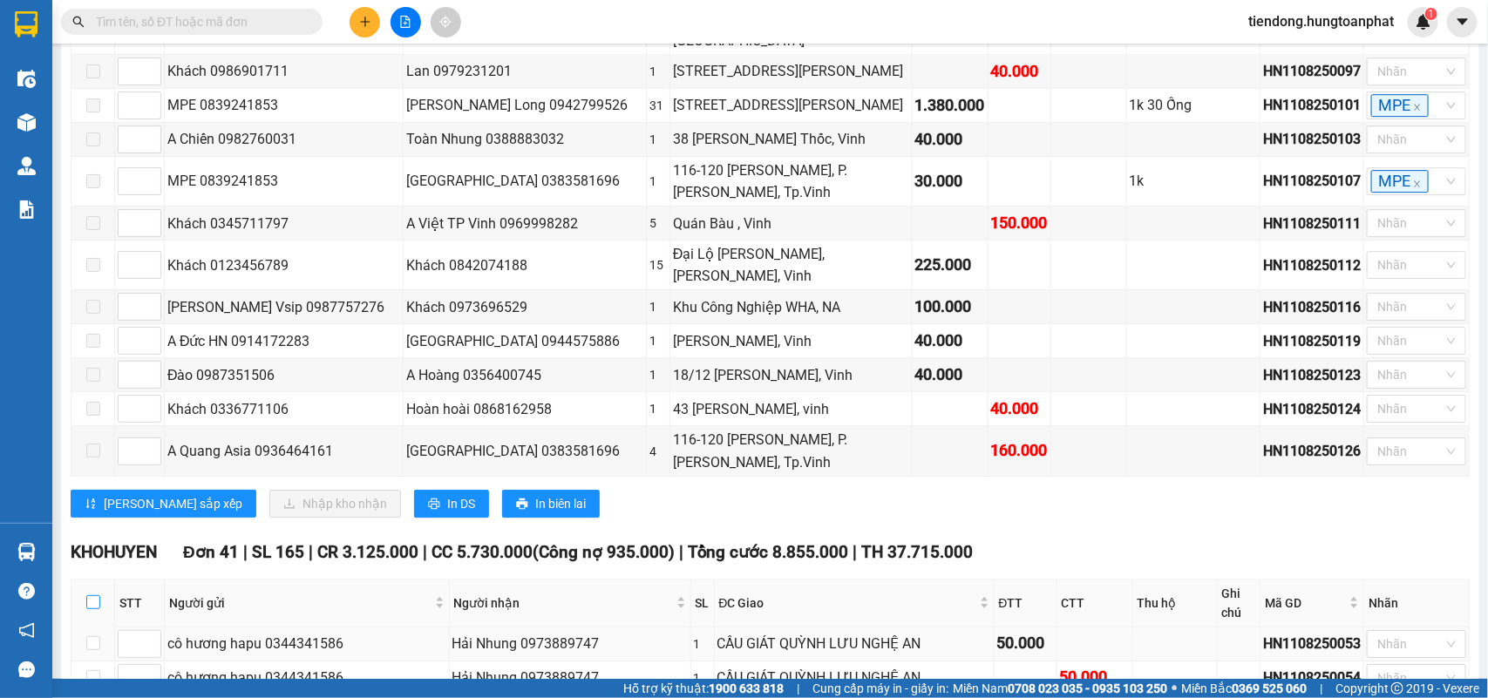
checkbox input "true"
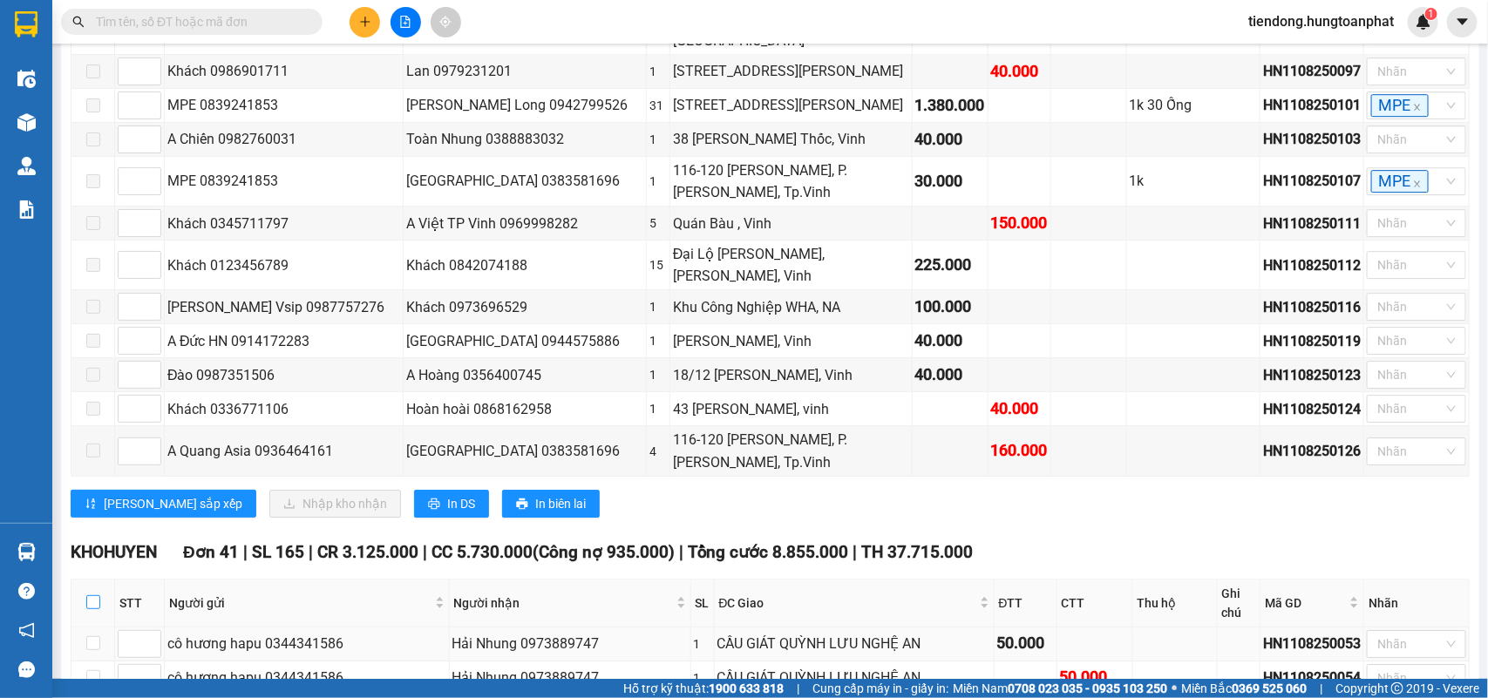
checkbox input "true"
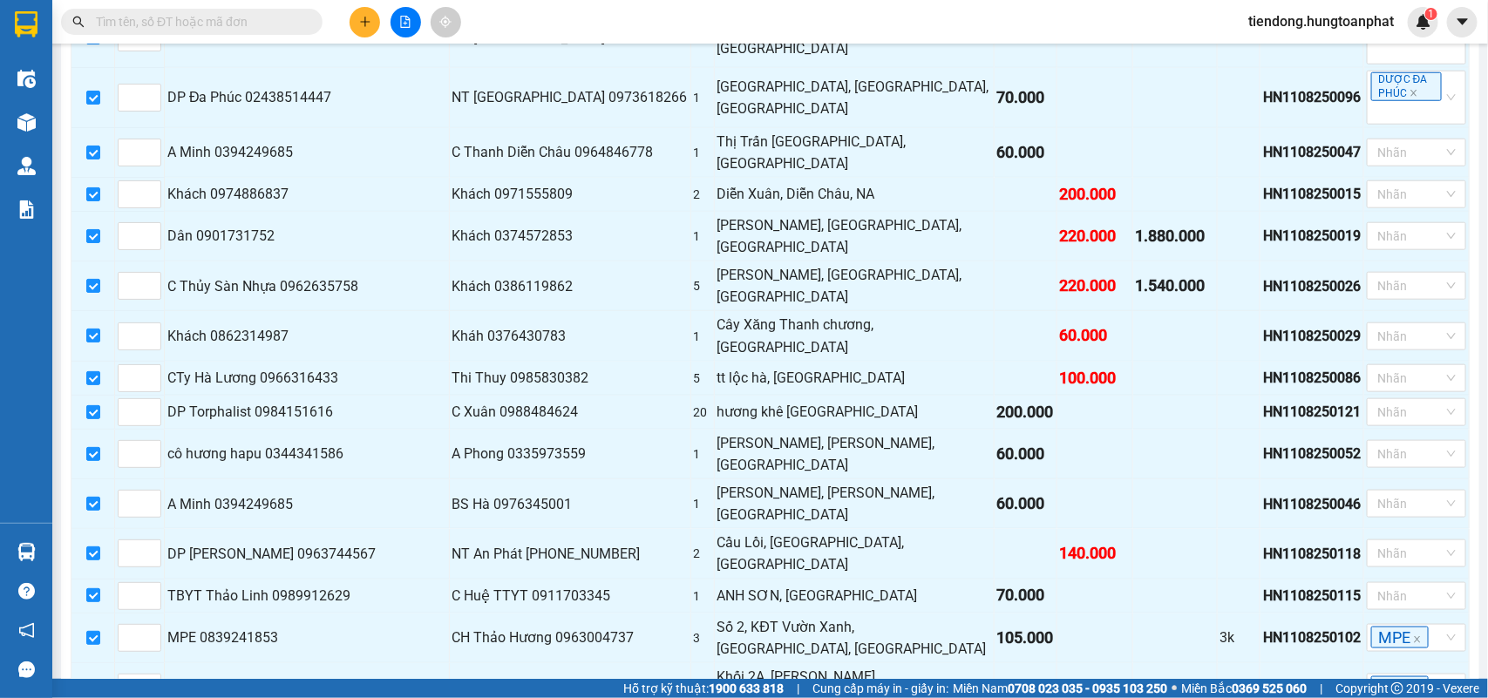
scroll to position [3729, 0]
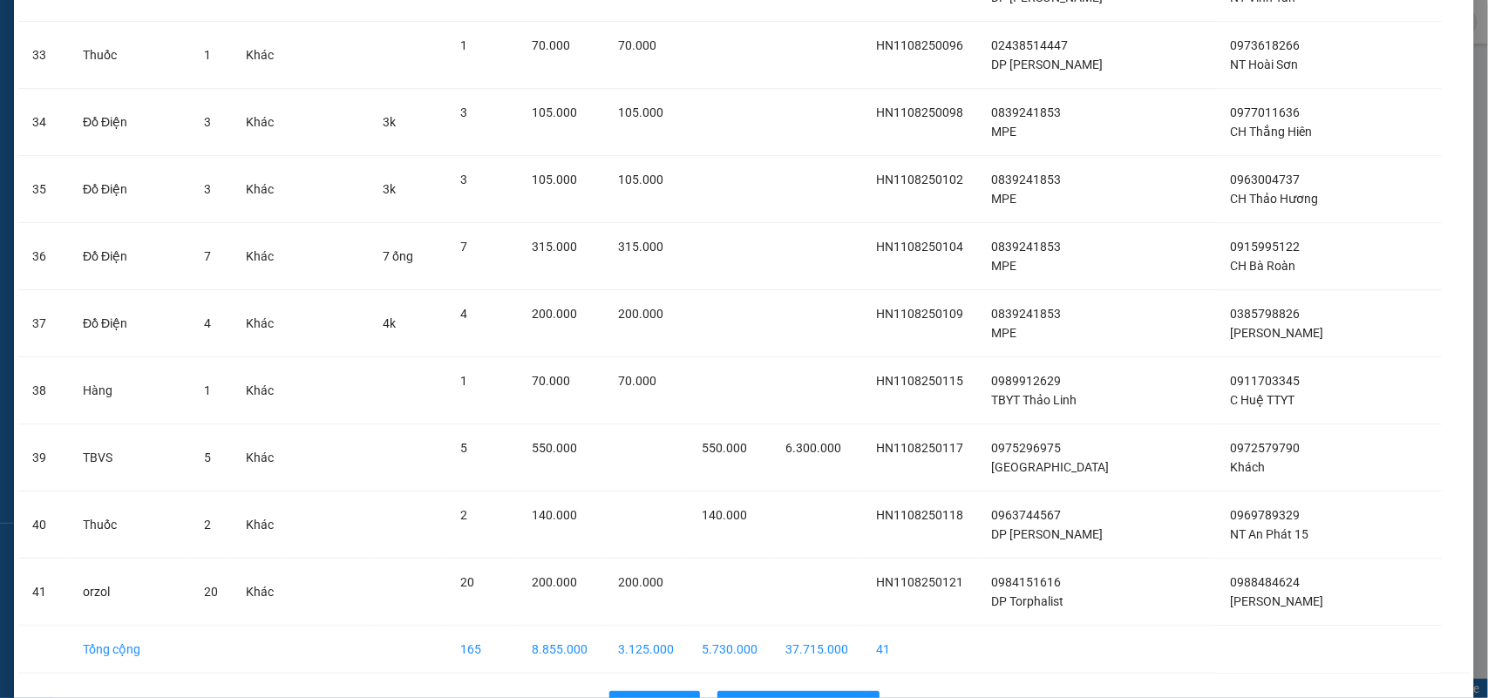
scroll to position [2331, 0]
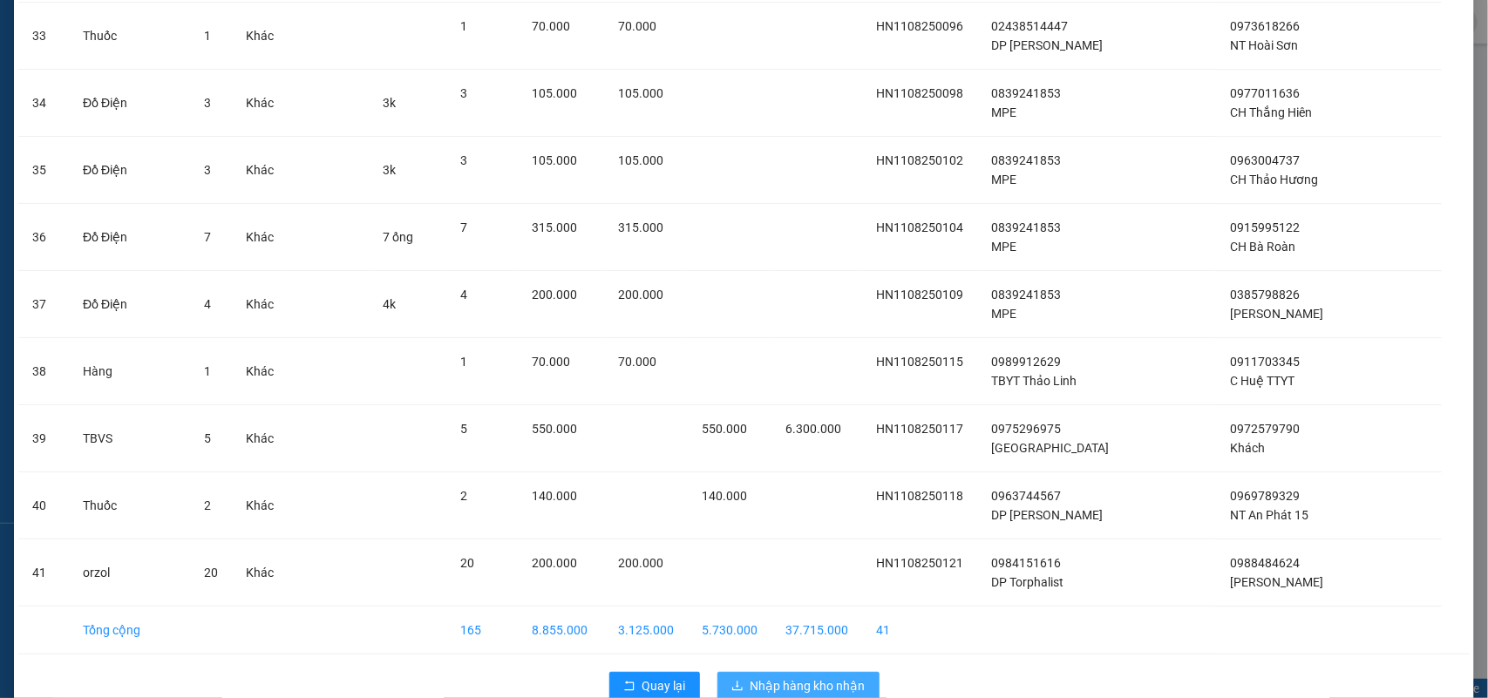
click at [852, 677] on span "Nhập hàng kho nhận" at bounding box center [808, 686] width 115 height 19
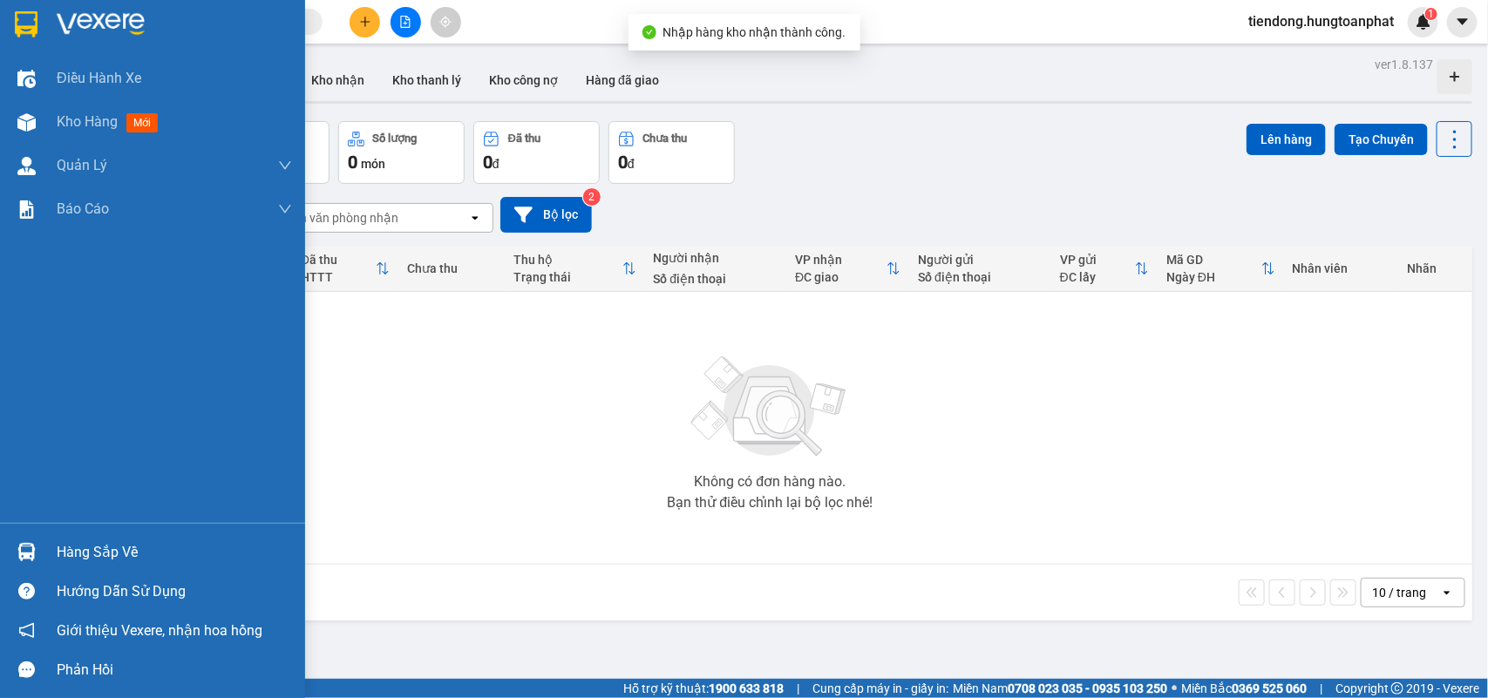
click at [39, 547] on div at bounding box center [26, 552] width 31 height 31
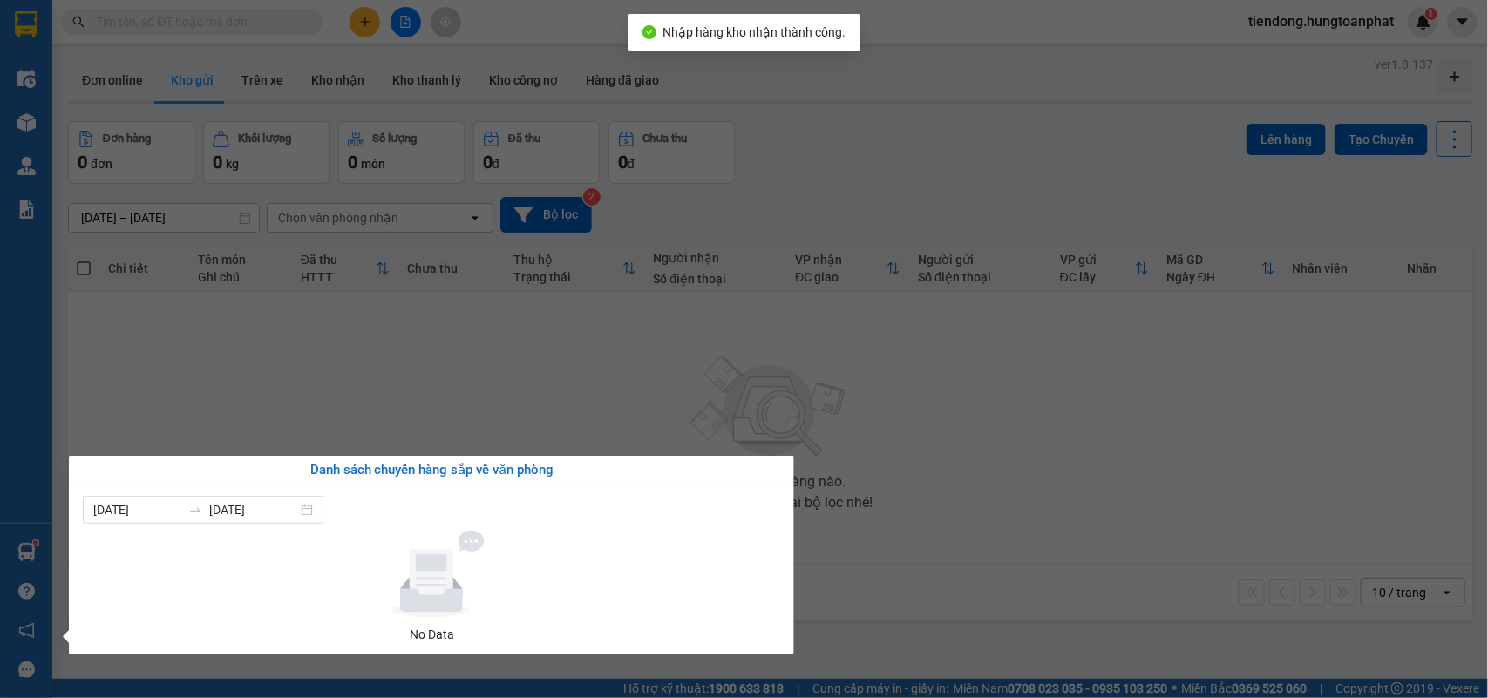
click at [1287, 32] on section "Kết quả tìm kiếm ( 0 ) Bộ lọc No Data tiendong.hungtoanphat 1 Điều hành xe Kho …" at bounding box center [744, 349] width 1488 height 698
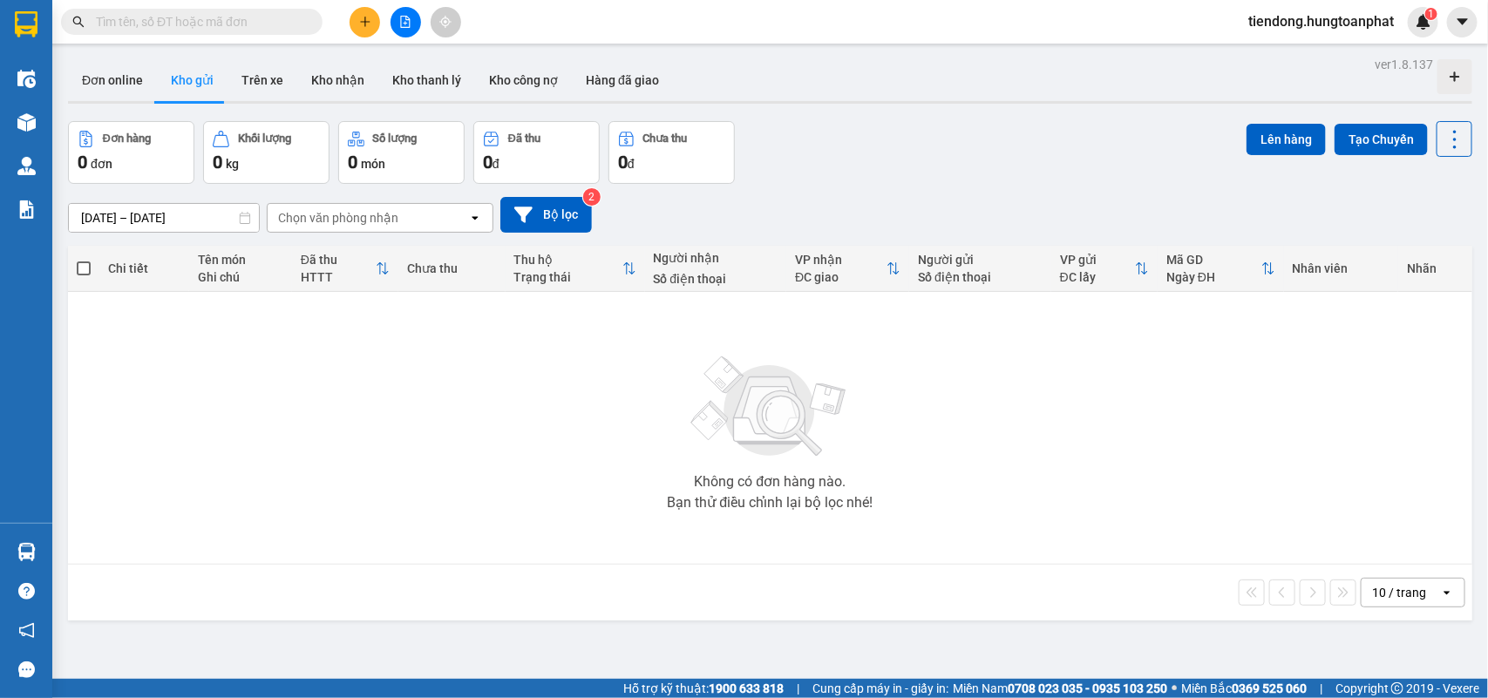
click at [1287, 26] on span "tiendong.hungtoanphat" at bounding box center [1322, 21] width 174 height 22
click at [1261, 63] on span "Đăng xuất" at bounding box center [1327, 53] width 140 height 19
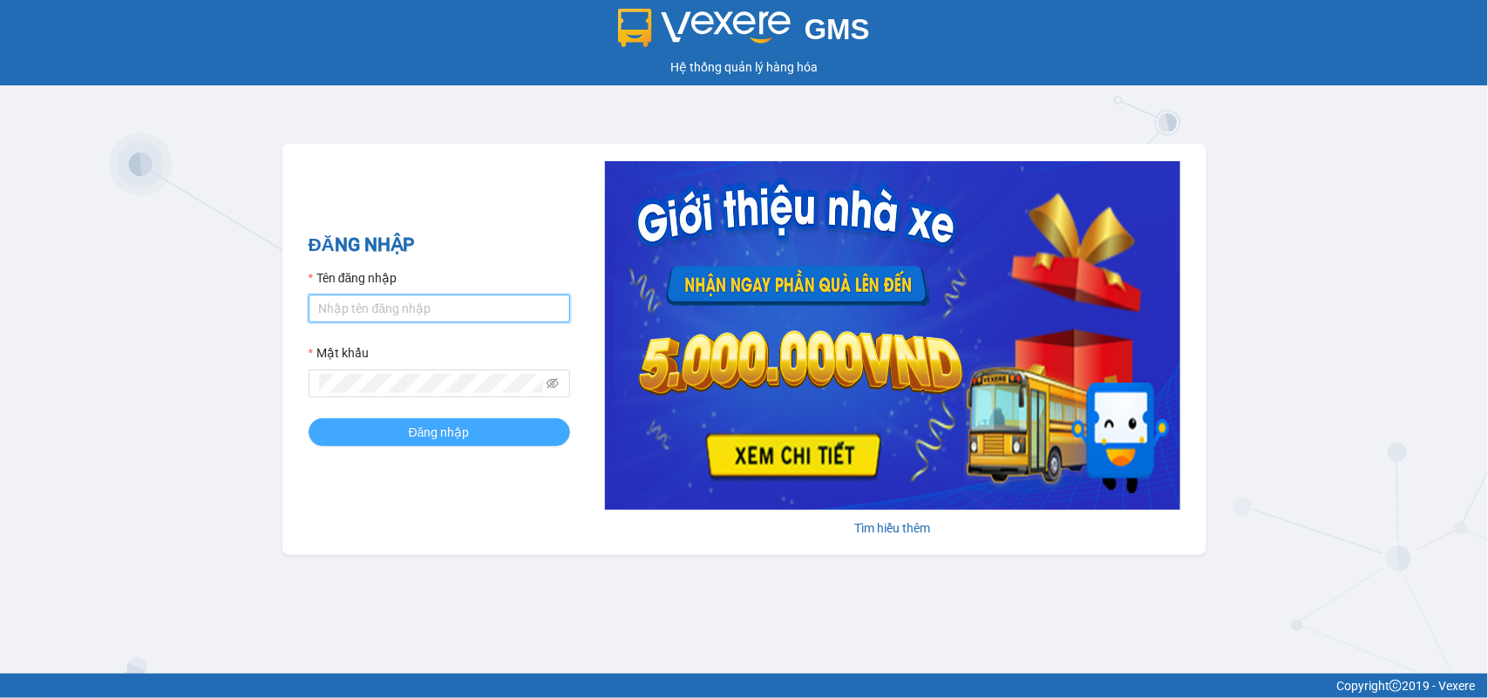
type input "tiendong.hungtoanphat"
click at [412, 434] on span "Đăng nhập" at bounding box center [439, 432] width 61 height 19
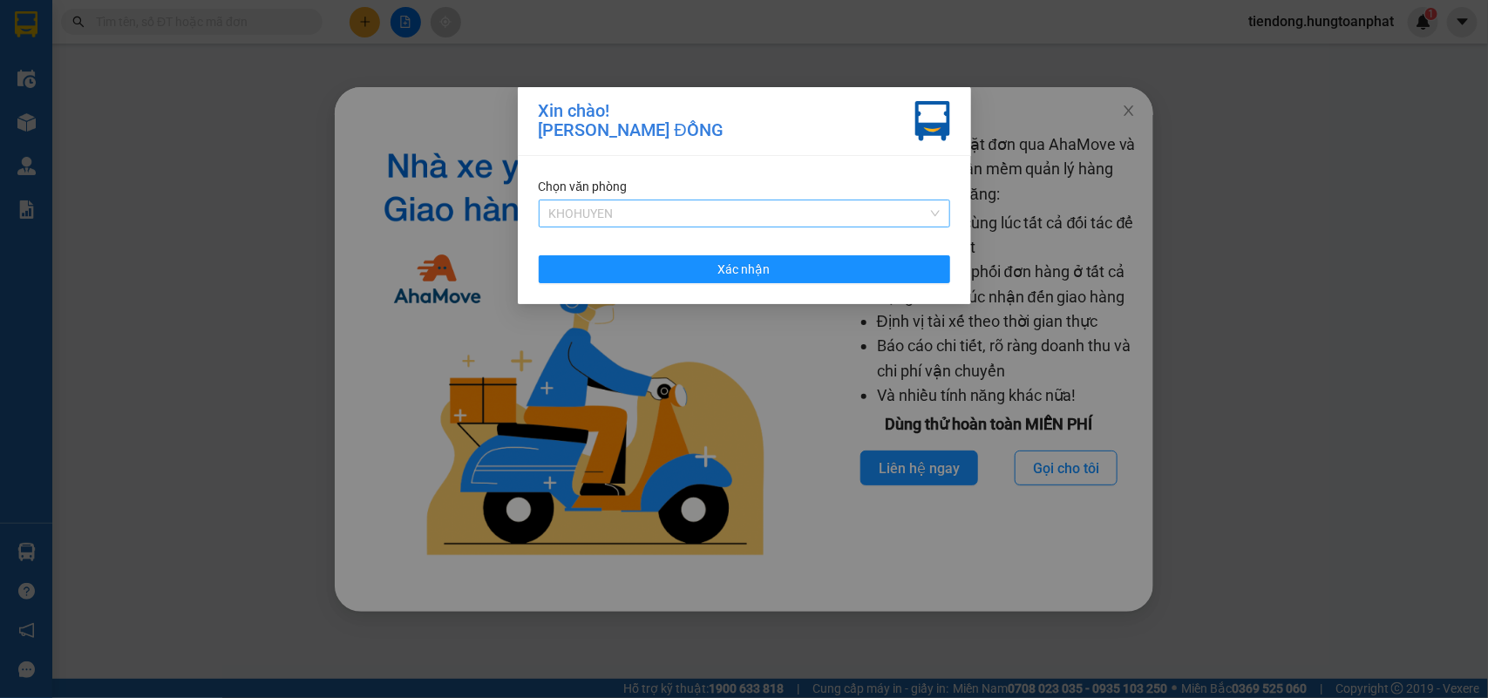
click at [776, 214] on span "KHOHUYEN" at bounding box center [744, 214] width 391 height 26
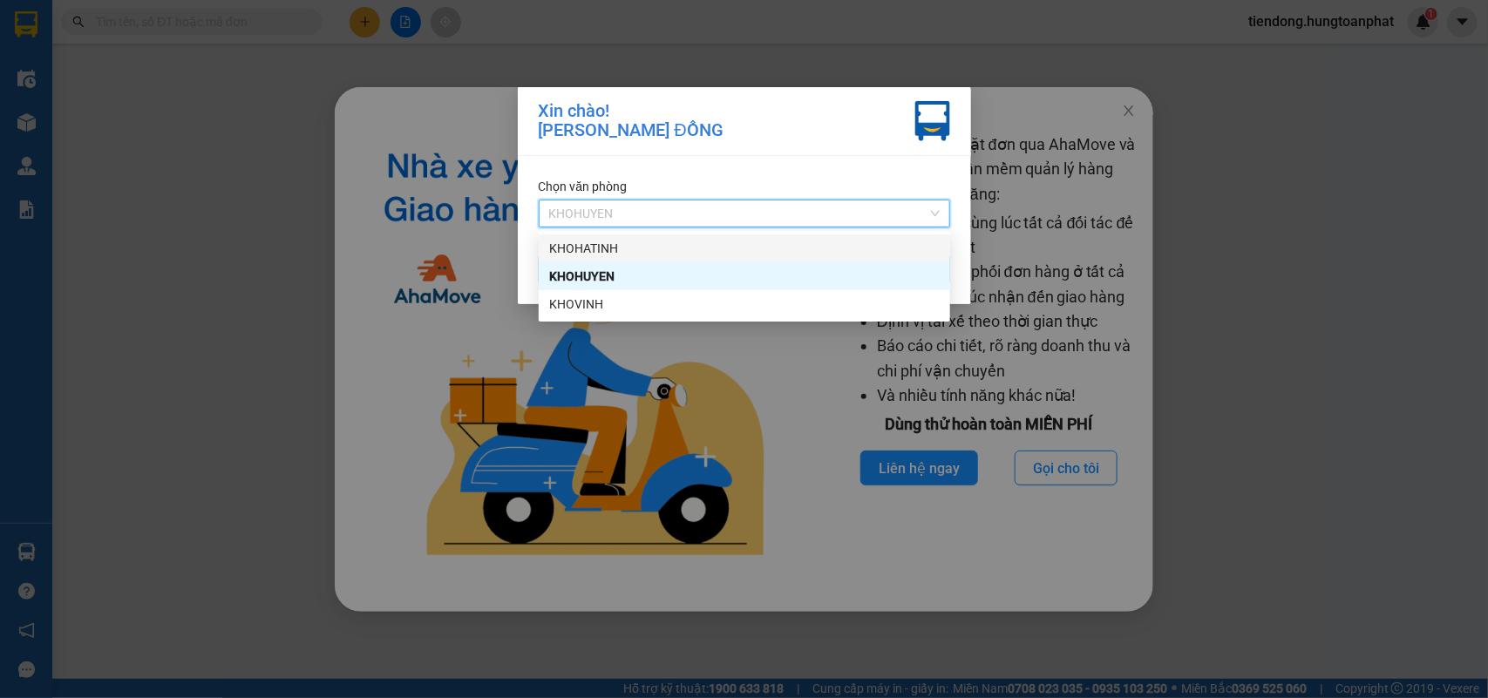
click at [645, 255] on div "KHOHATINH" at bounding box center [744, 248] width 391 height 19
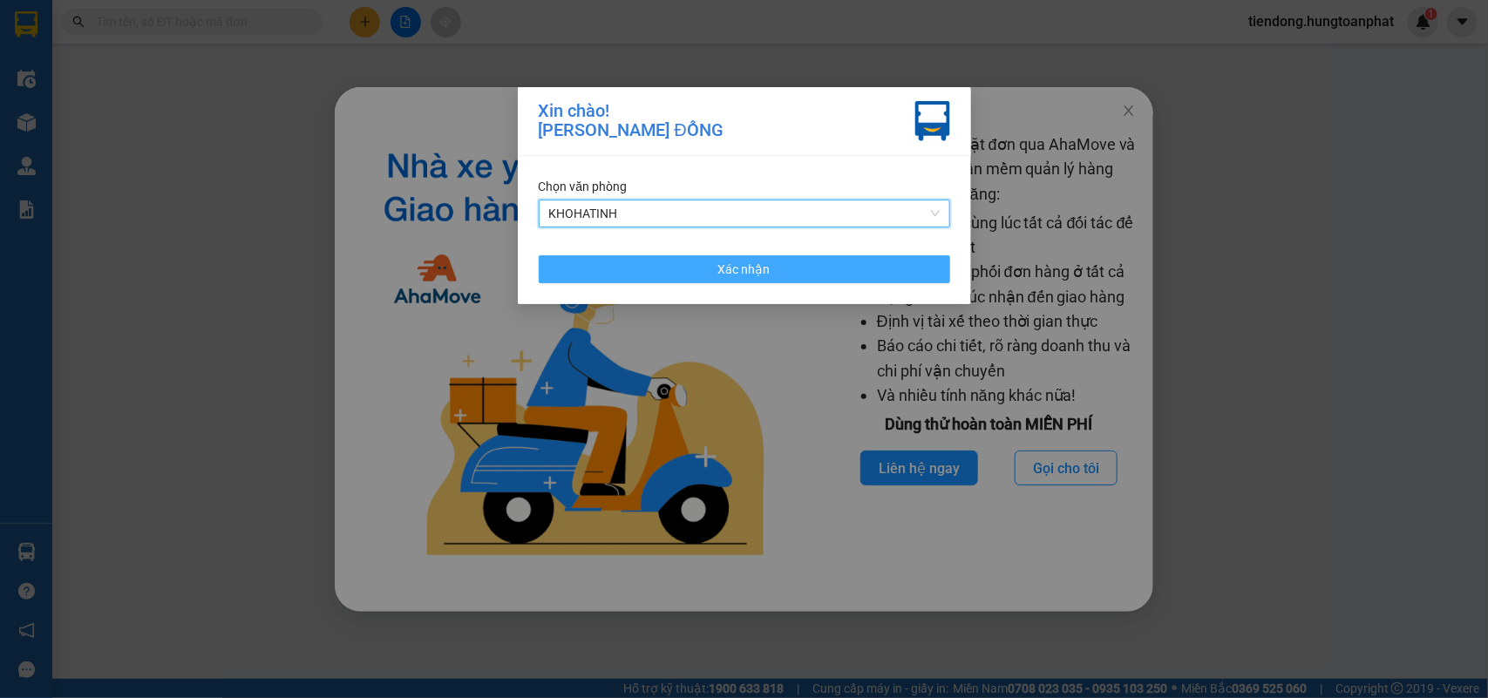
click at [650, 262] on button "Xác nhận" at bounding box center [745, 269] width 412 height 28
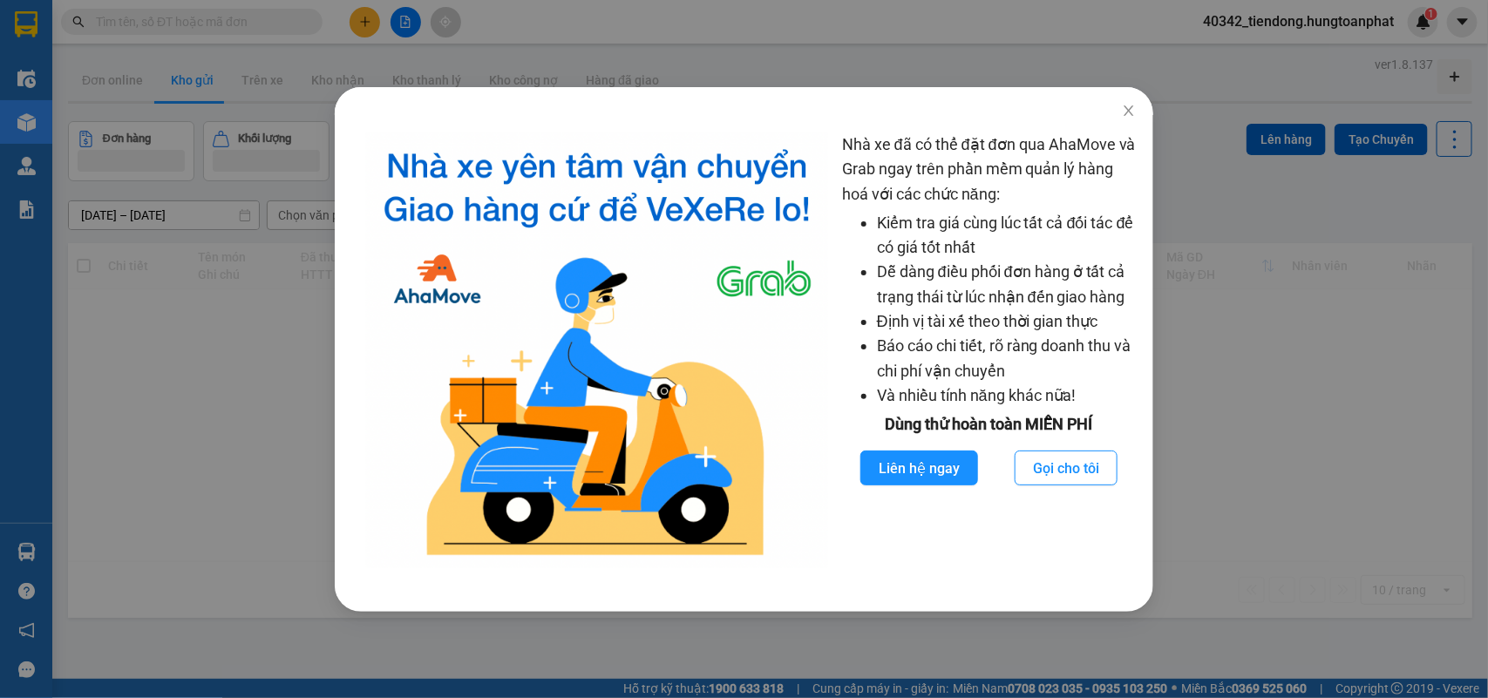
click at [16, 554] on div "Nhà xe đã có thể đặt đơn qua AhaMove và Grab ngay trên phần mềm quản lý hàng ho…" at bounding box center [744, 349] width 1488 height 698
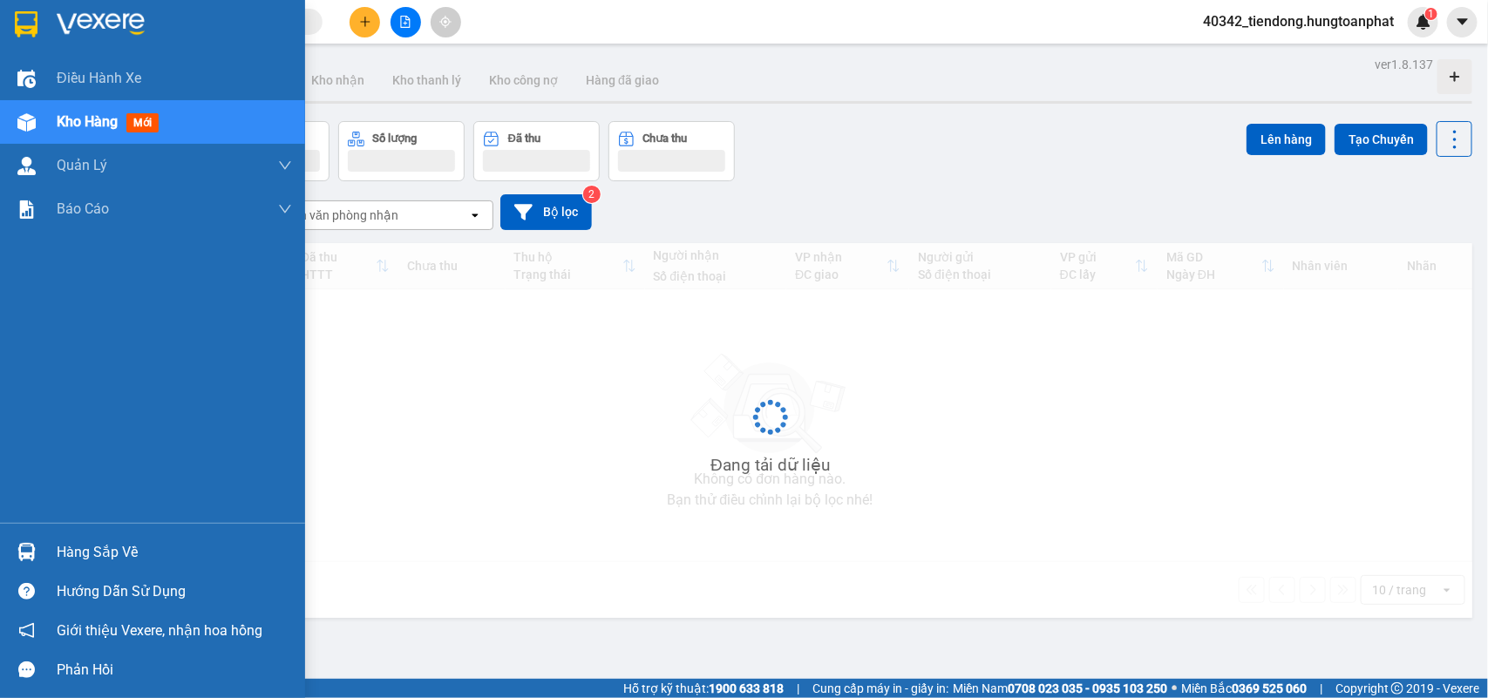
click at [19, 552] on img at bounding box center [26, 552] width 18 height 18
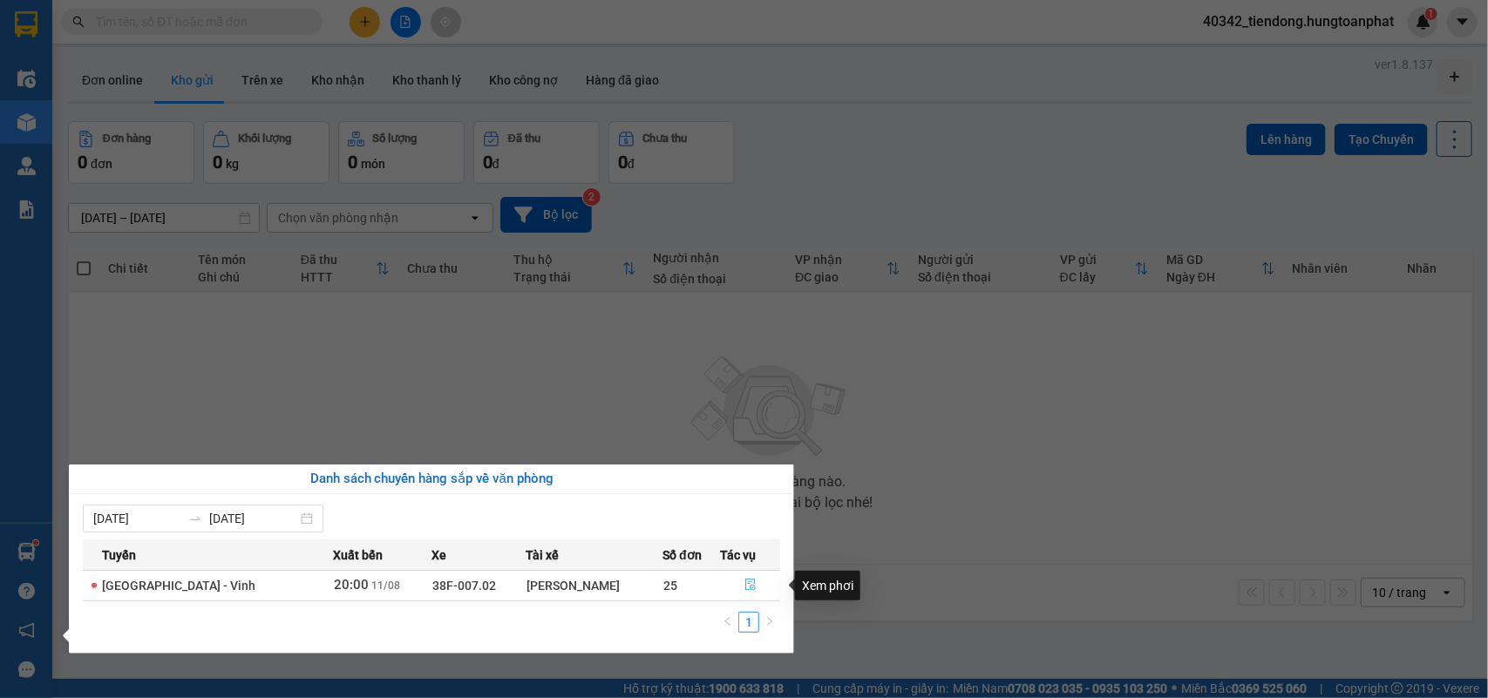
click at [747, 582] on icon "file-done" at bounding box center [751, 585] width 12 height 12
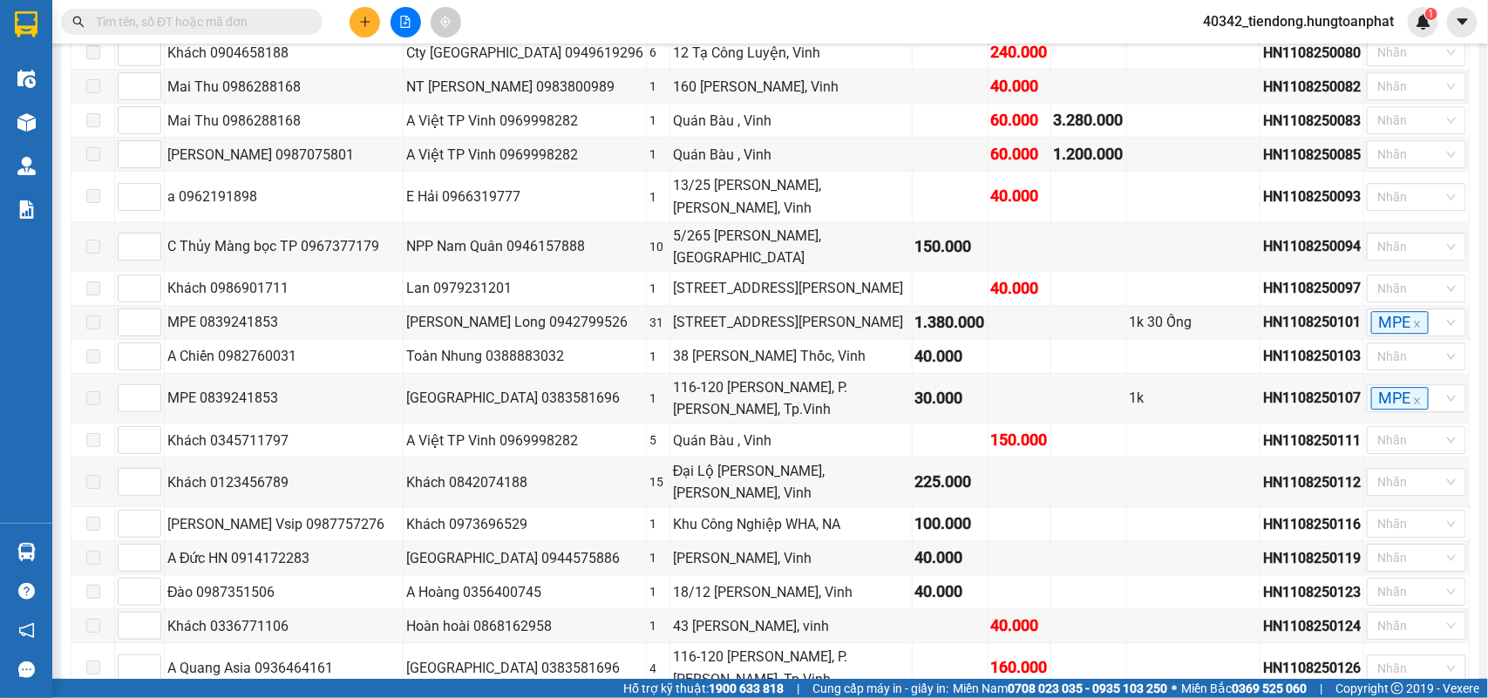
scroll to position [2437, 0]
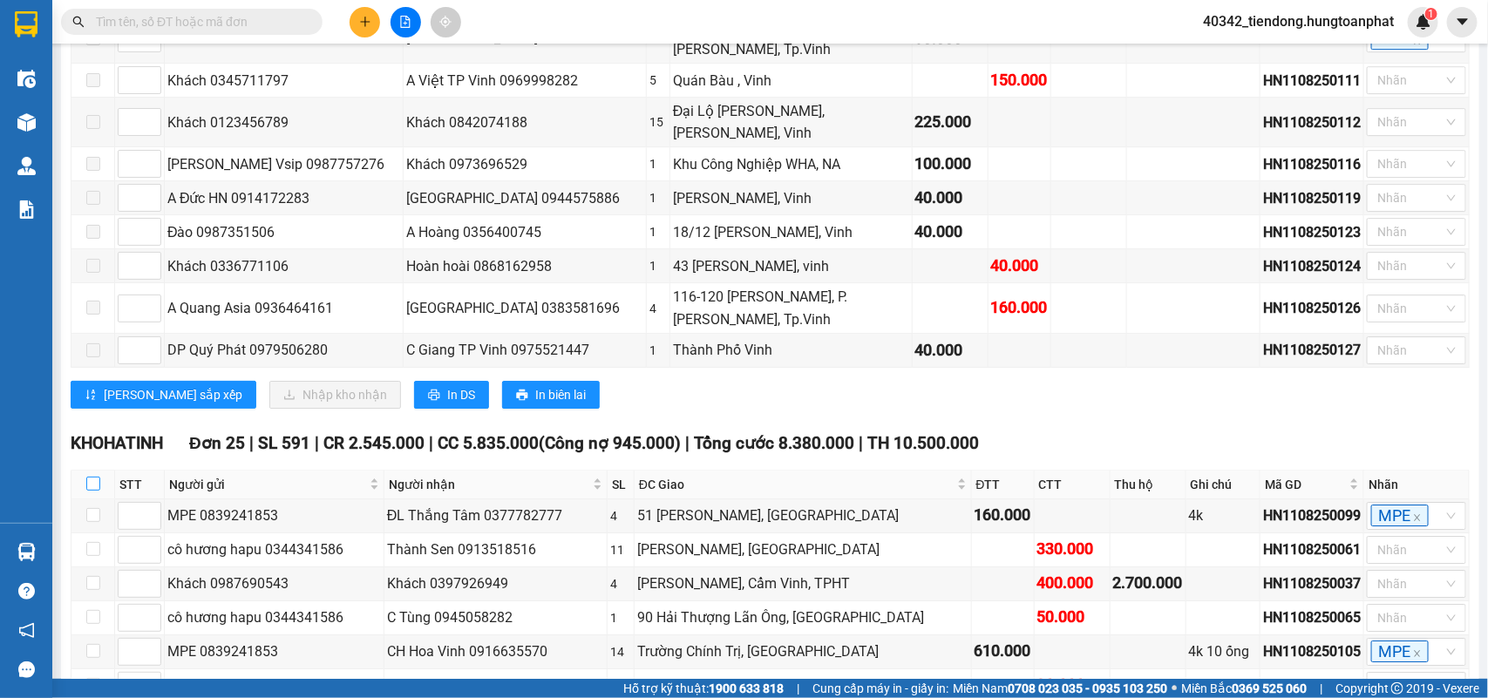
click at [92, 477] on input "checkbox" at bounding box center [93, 484] width 14 height 14
checkbox input "true"
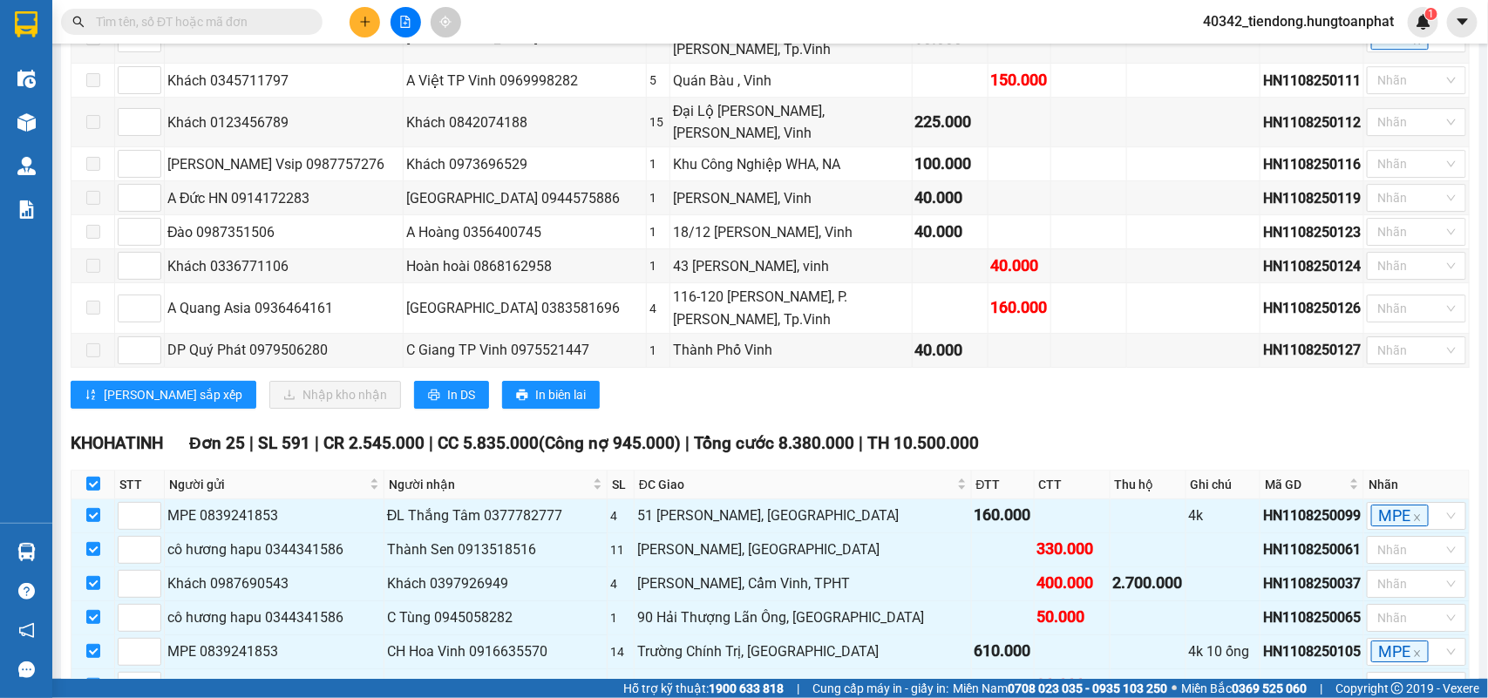
checkbox input "true"
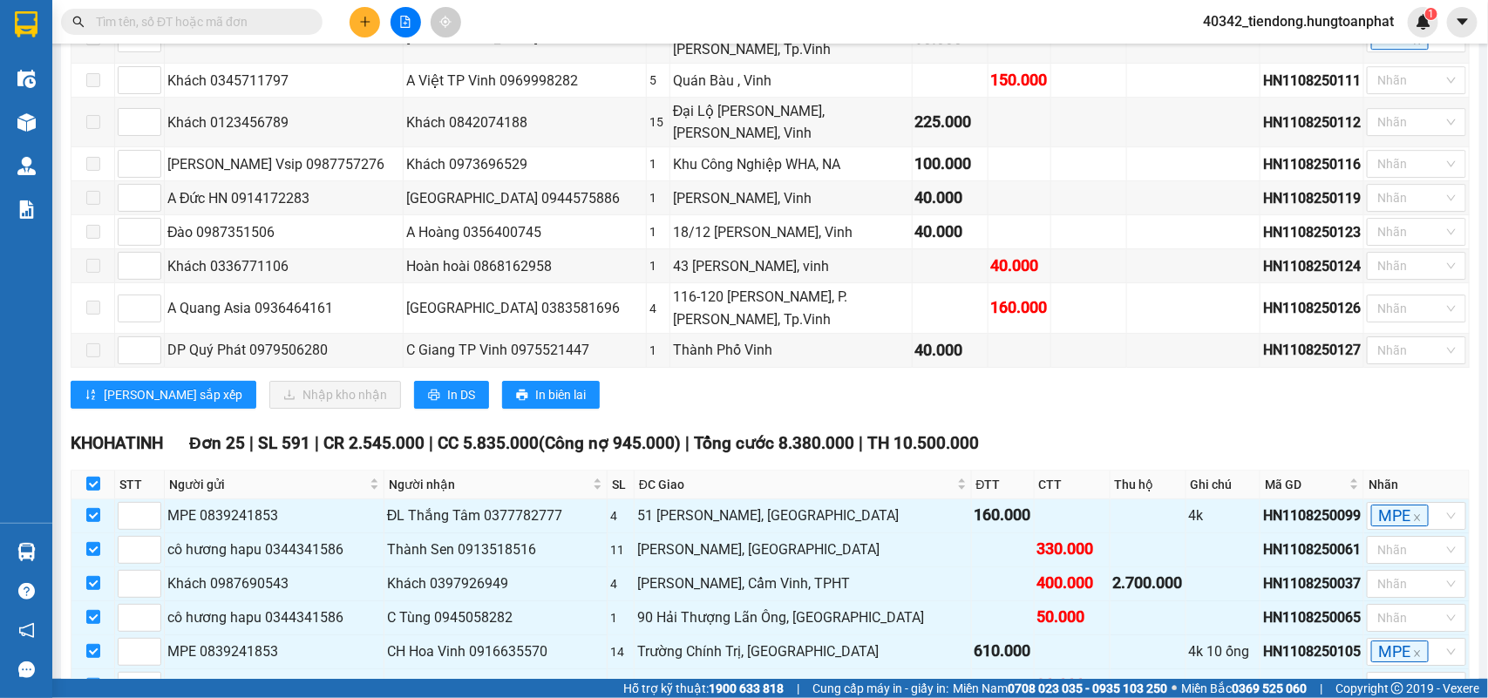
checkbox input "true"
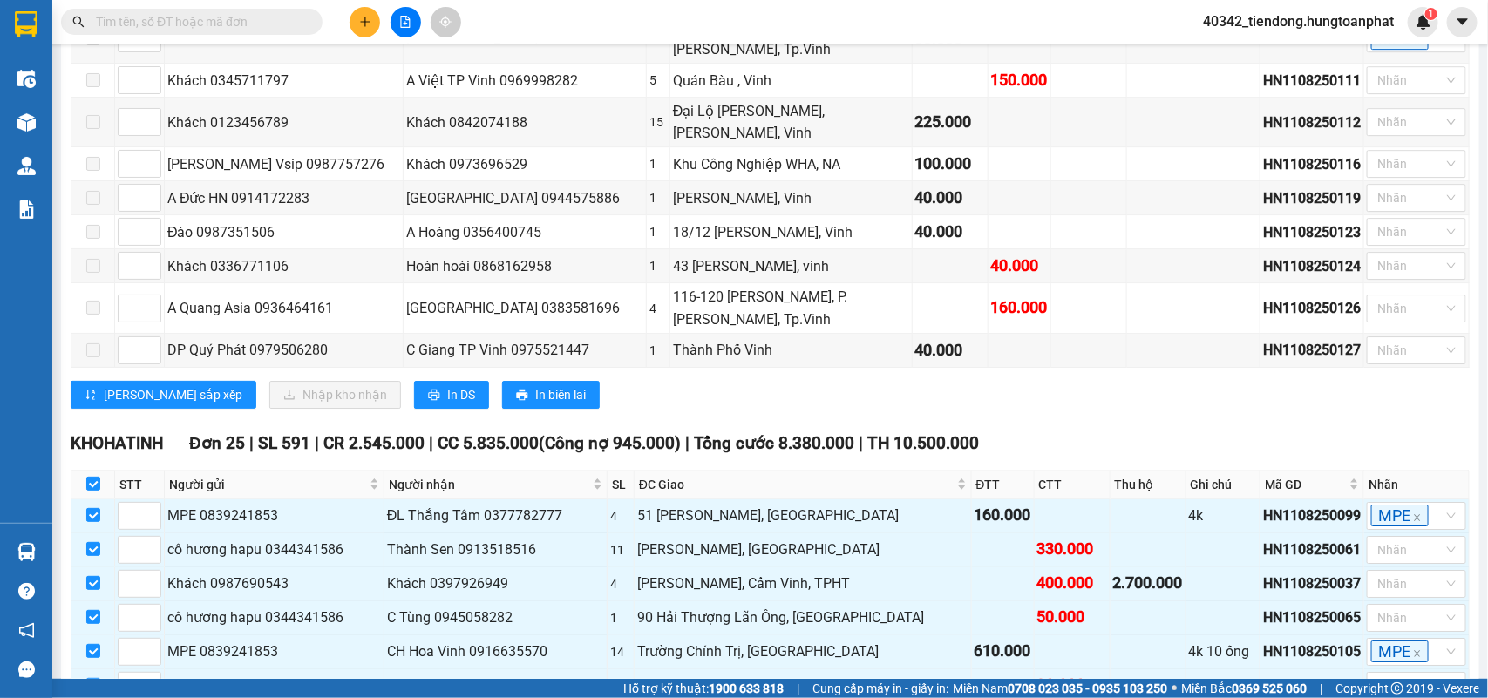
checkbox input "true"
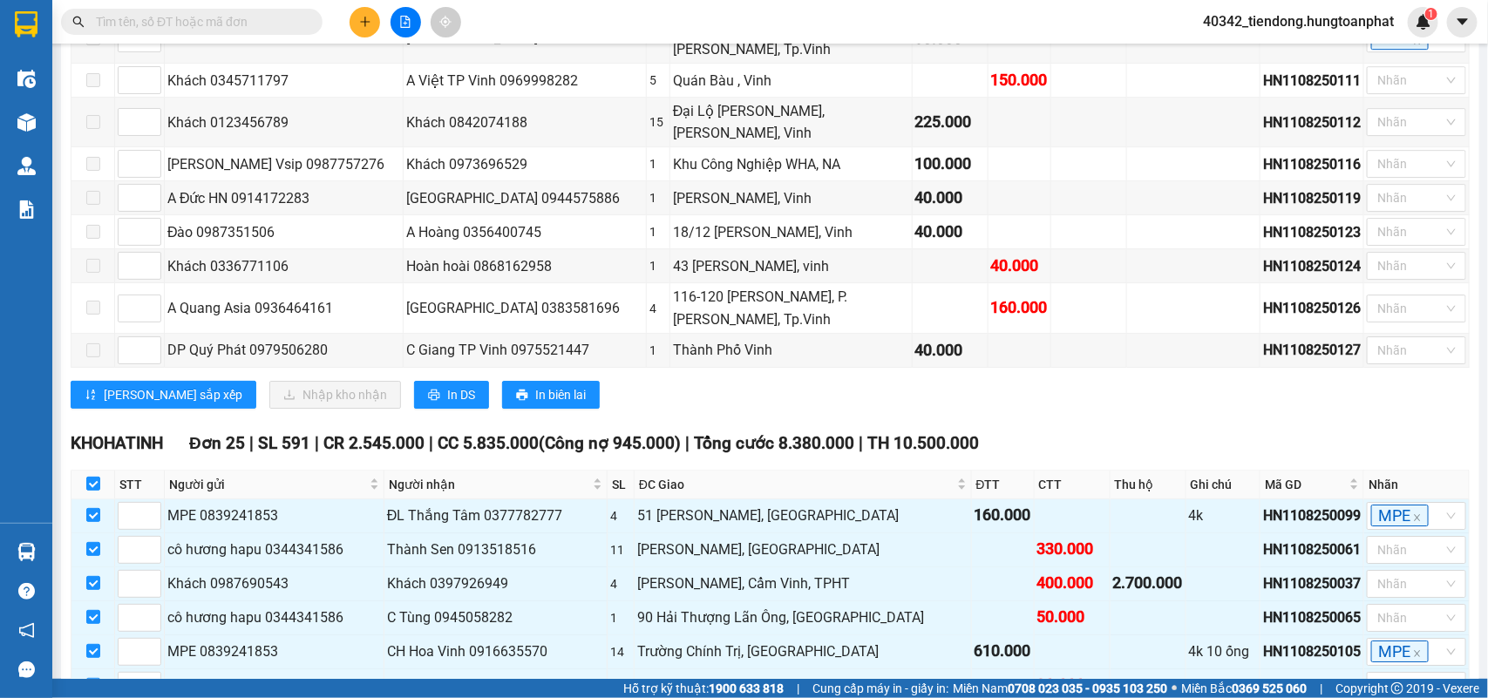
checkbox input "true"
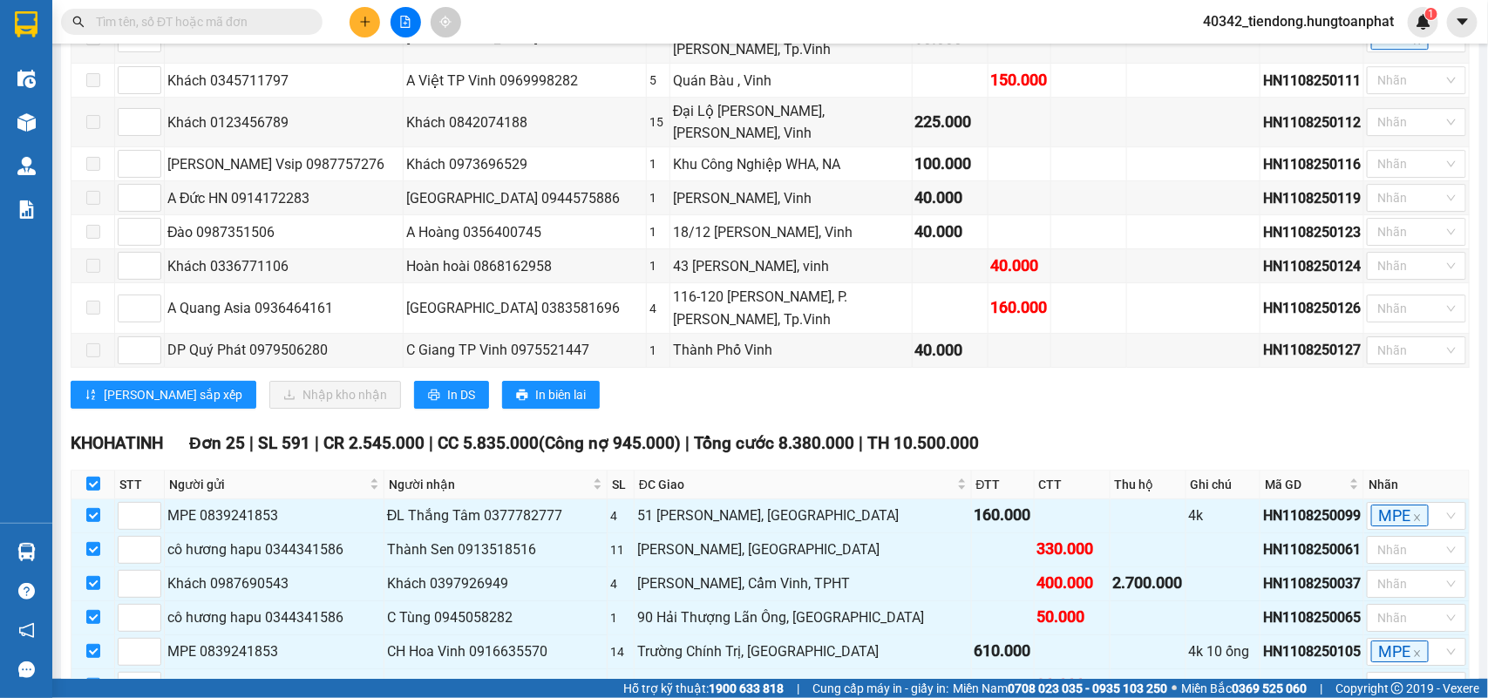
checkbox input "true"
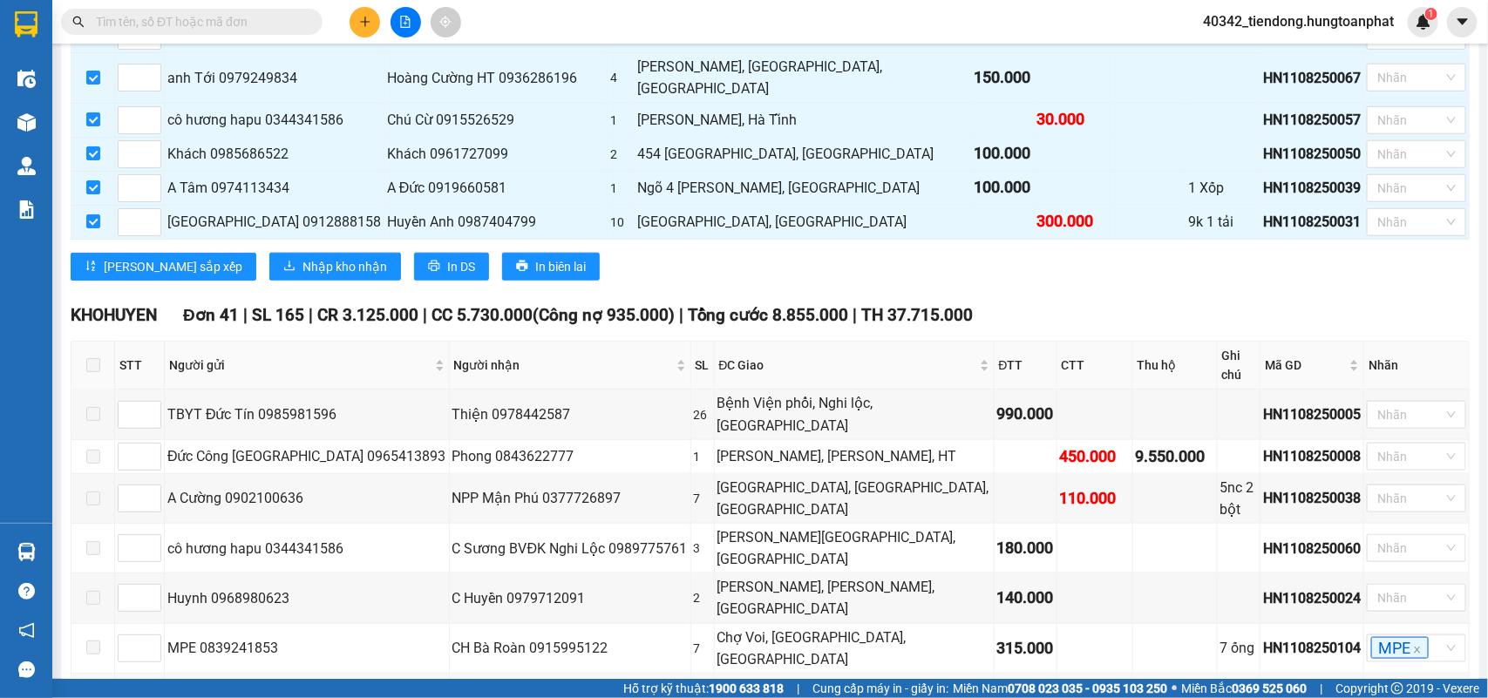
scroll to position [3281, 0]
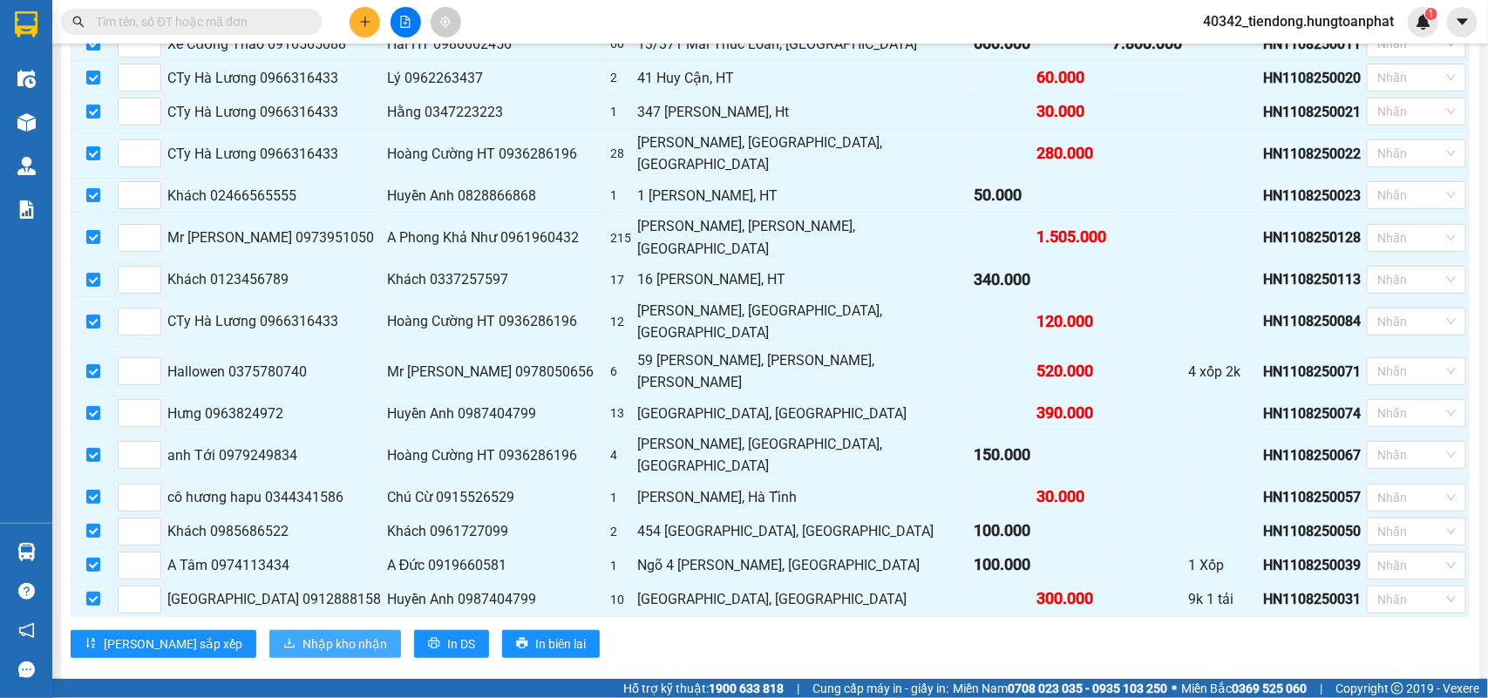
click at [303, 635] on span "Nhập kho nhận" at bounding box center [345, 644] width 85 height 19
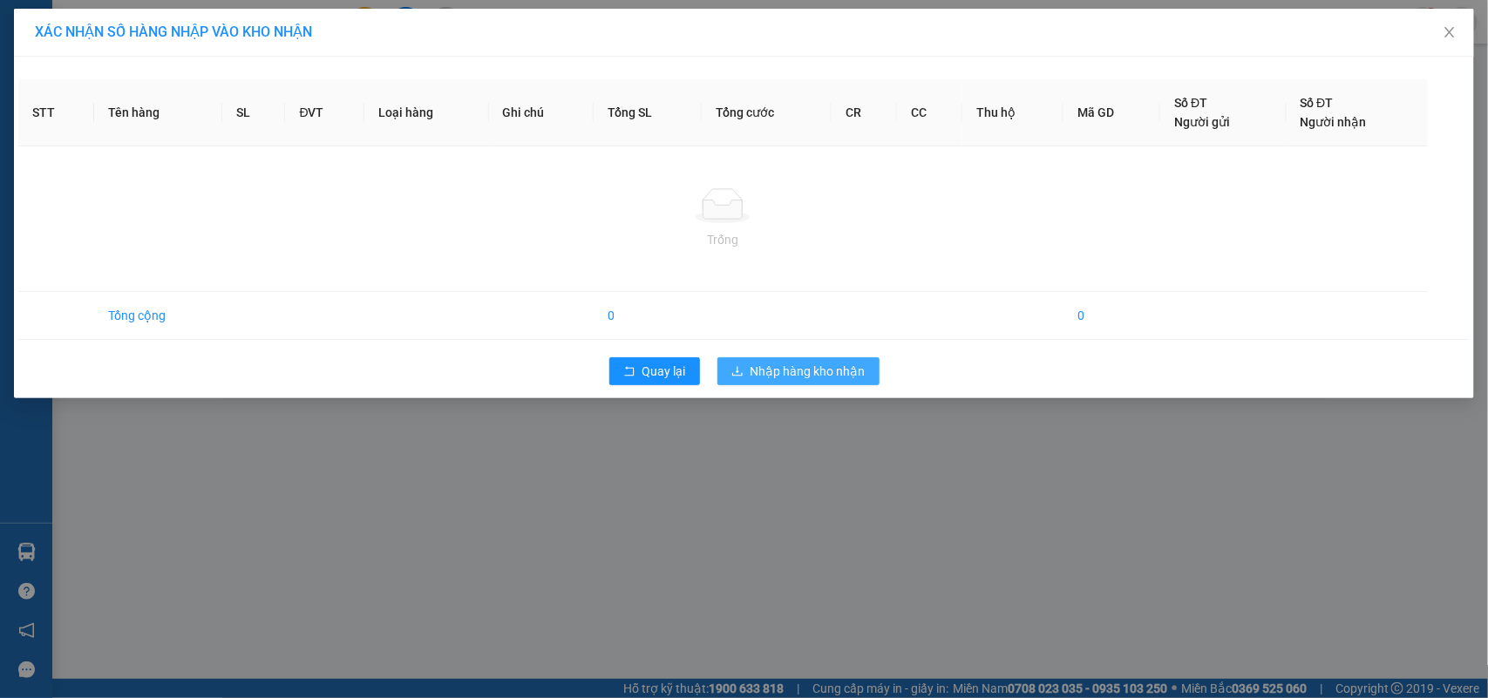
click at [815, 376] on span "Nhập hàng kho nhận" at bounding box center [808, 371] width 115 height 19
